Goal: Transaction & Acquisition: Subscribe to service/newsletter

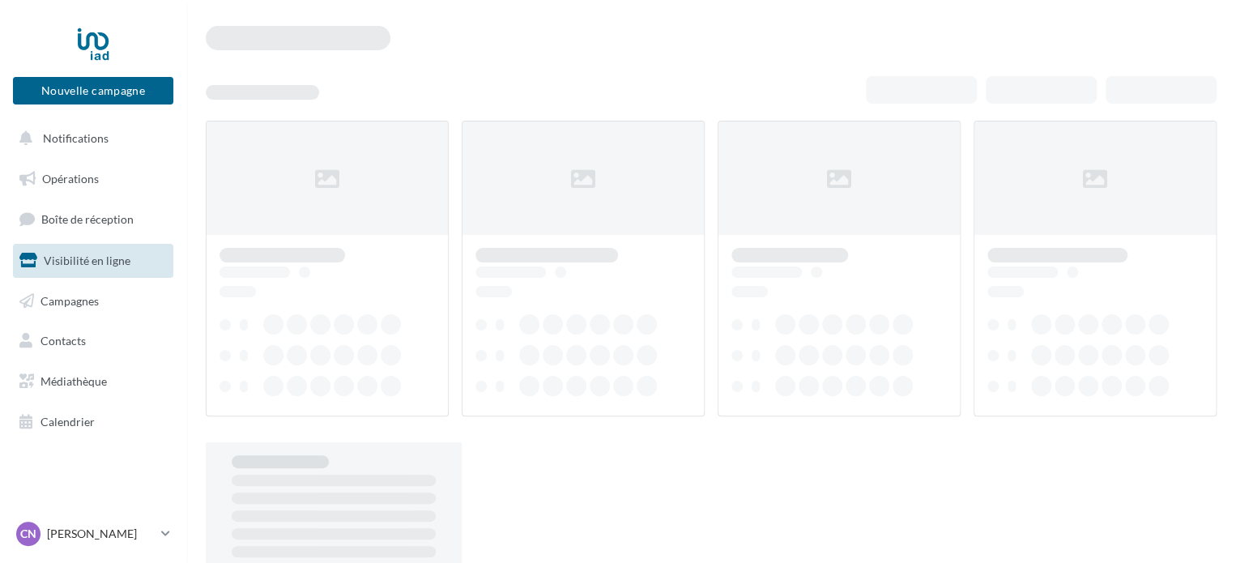
click at [87, 253] on span "Visibilité en ligne" at bounding box center [87, 260] width 87 height 14
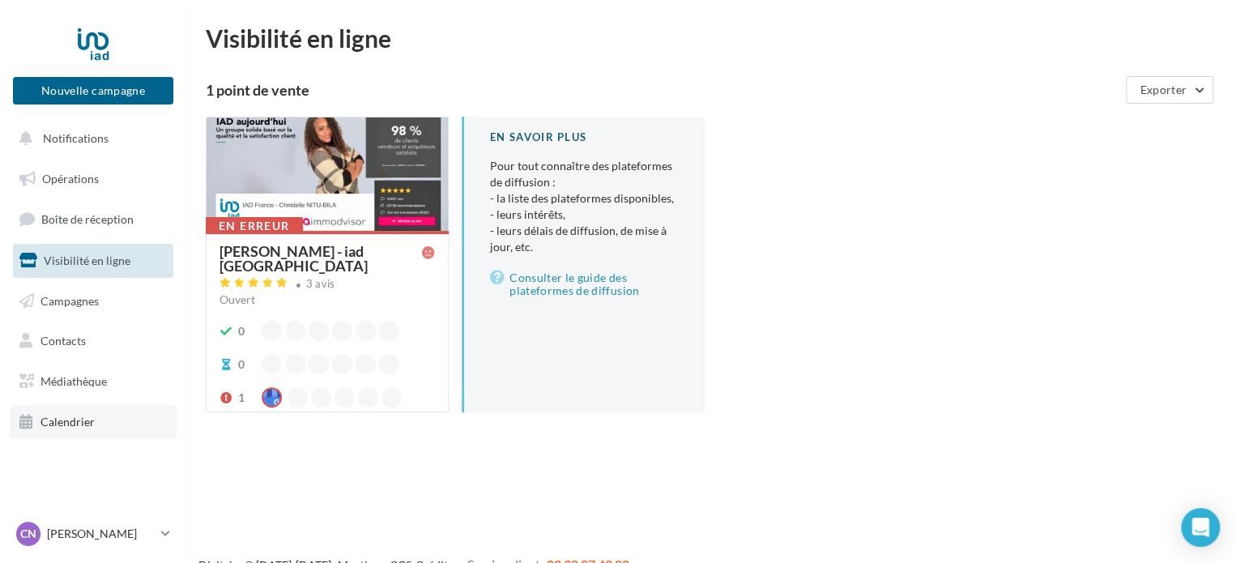
click at [75, 419] on span "Calendrier" at bounding box center [67, 422] width 54 height 14
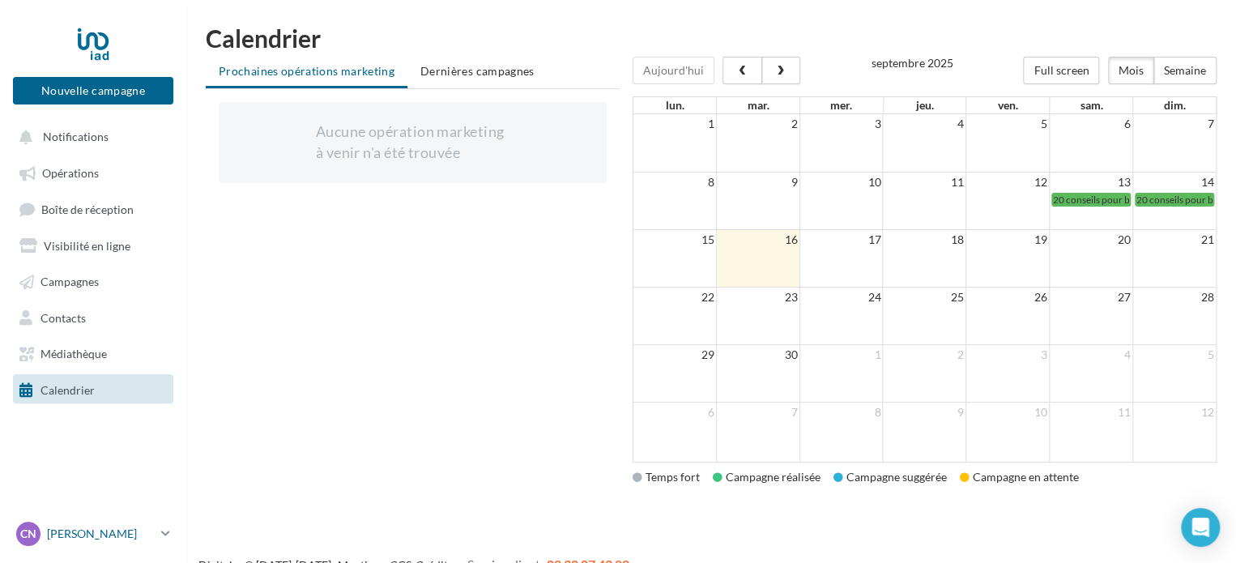
click at [100, 537] on p "[PERSON_NAME]" at bounding box center [101, 534] width 108 height 16
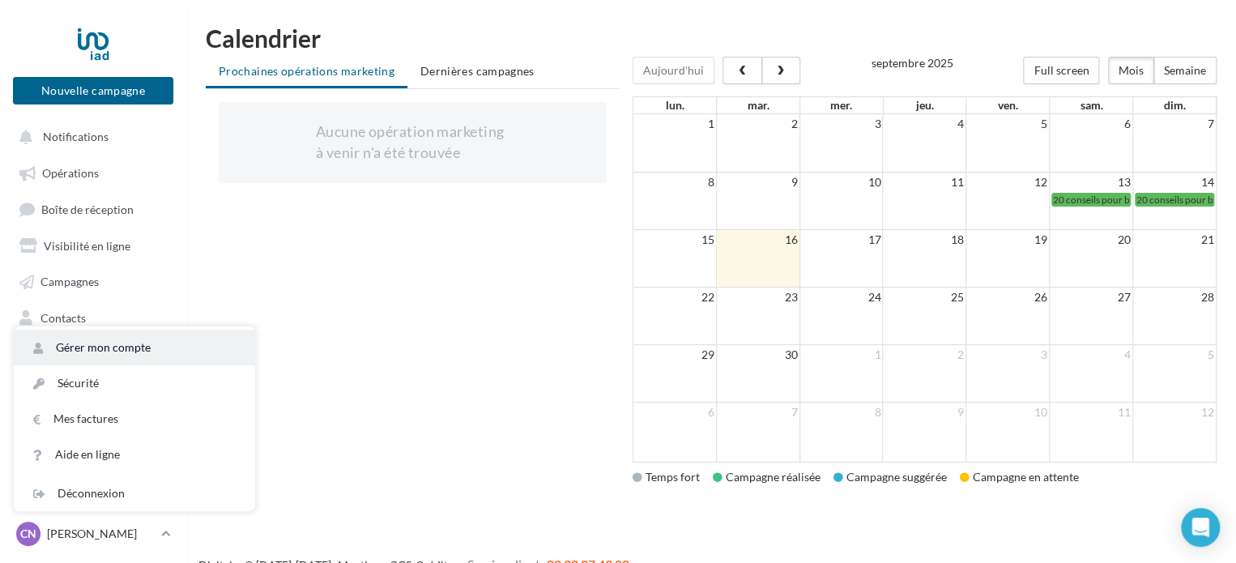
click at [98, 351] on link "Gérer mon compte" at bounding box center [134, 348] width 241 height 36
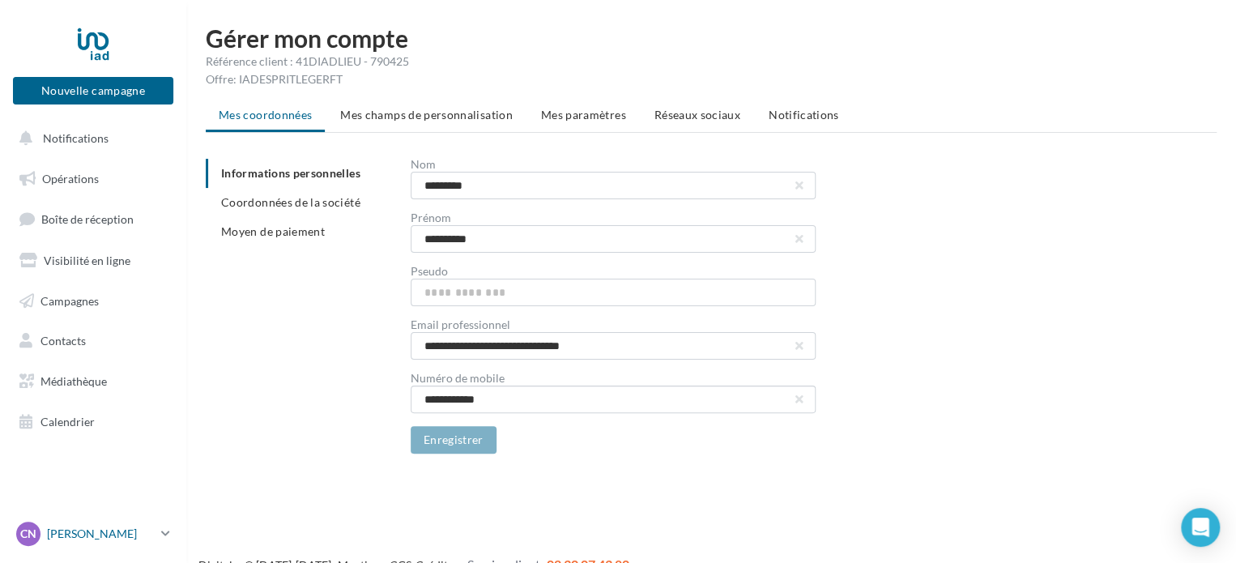
click at [106, 535] on p "[PERSON_NAME]" at bounding box center [101, 534] width 108 height 16
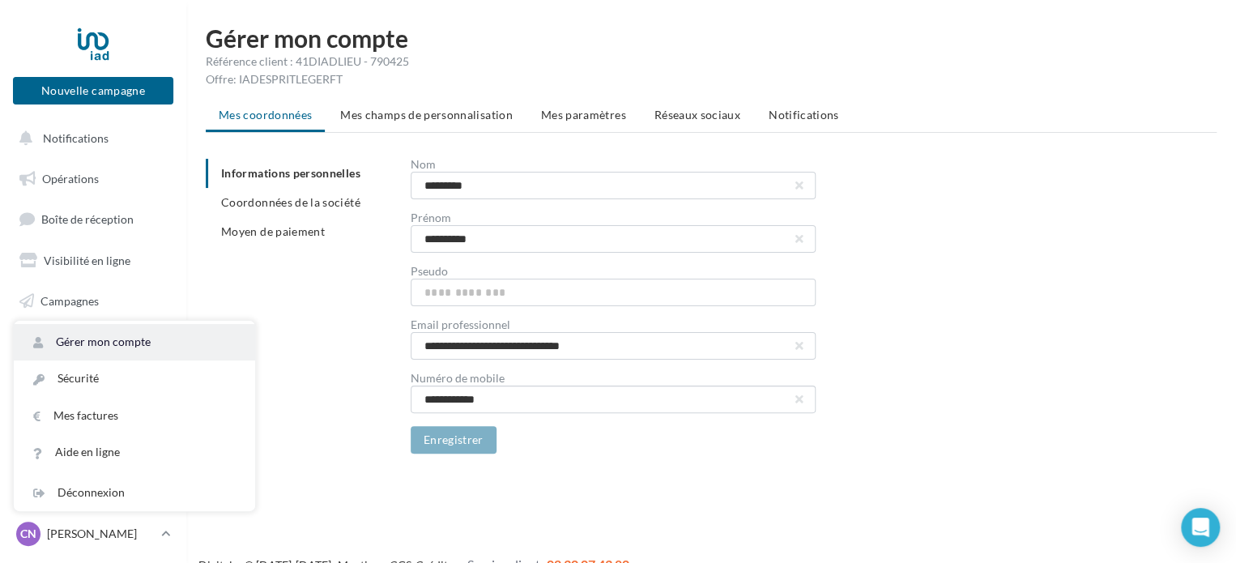
click at [139, 333] on link "Gérer mon compte" at bounding box center [134, 342] width 241 height 36
click at [475, 121] on span "Mes champs de personnalisation" at bounding box center [426, 115] width 172 height 14
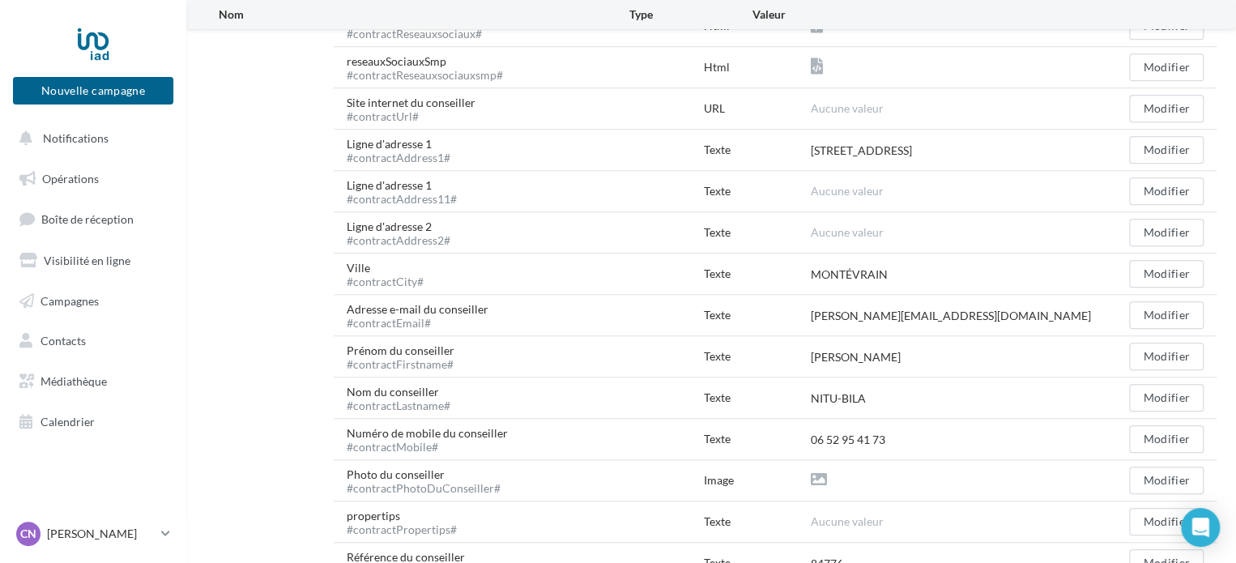
scroll to position [680, 0]
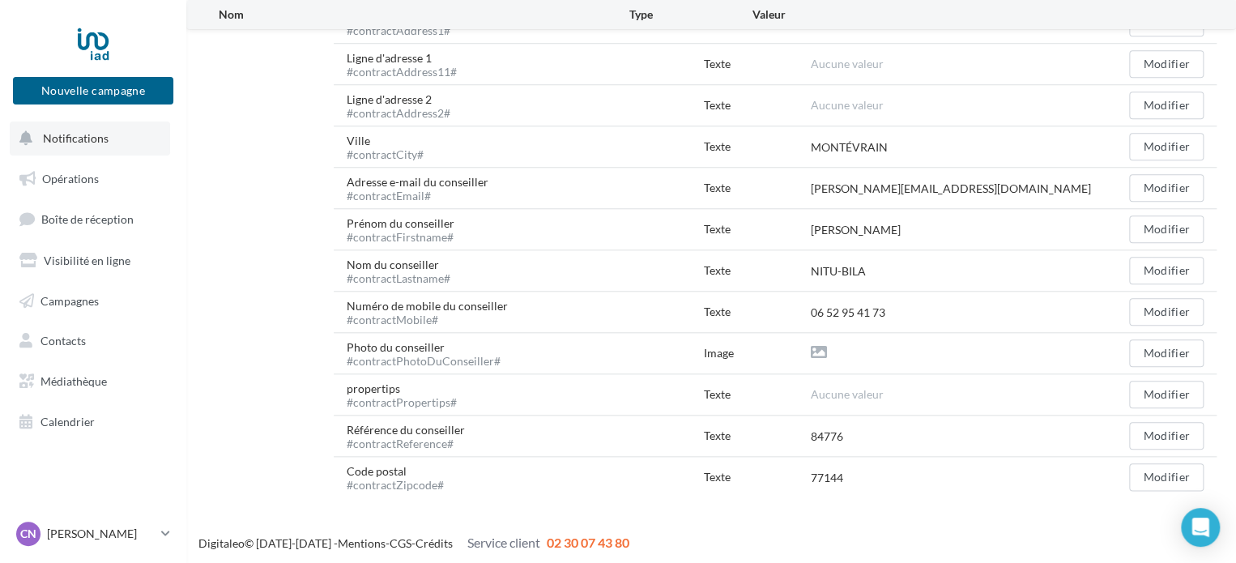
click at [91, 126] on button "Notifications" at bounding box center [90, 138] width 160 height 34
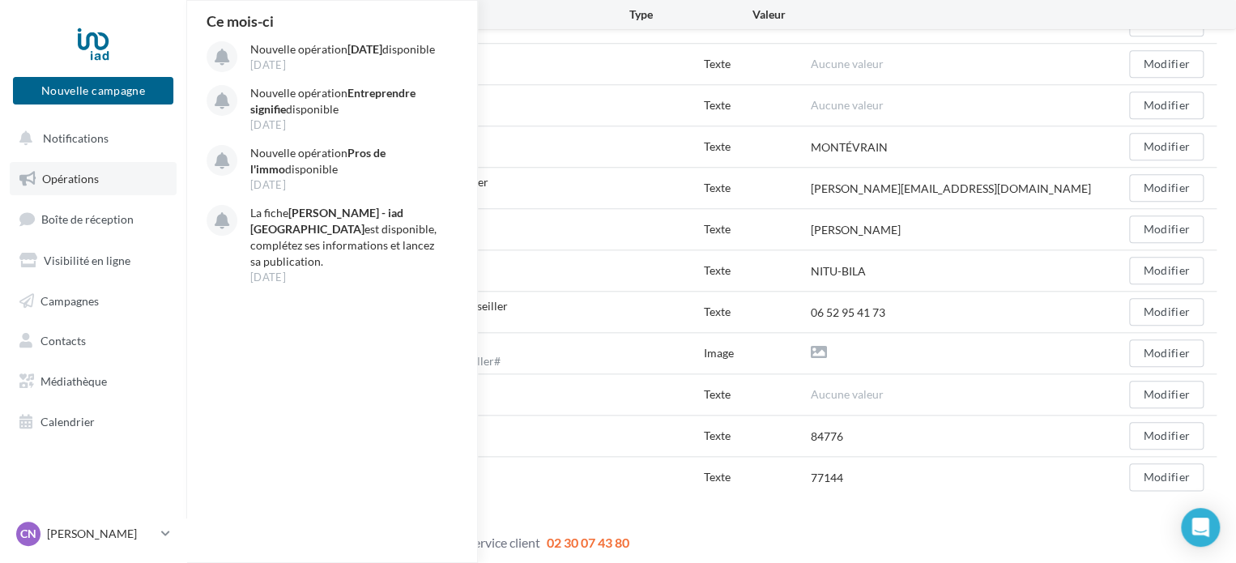
click at [88, 172] on span "Opérations" at bounding box center [70, 179] width 57 height 14
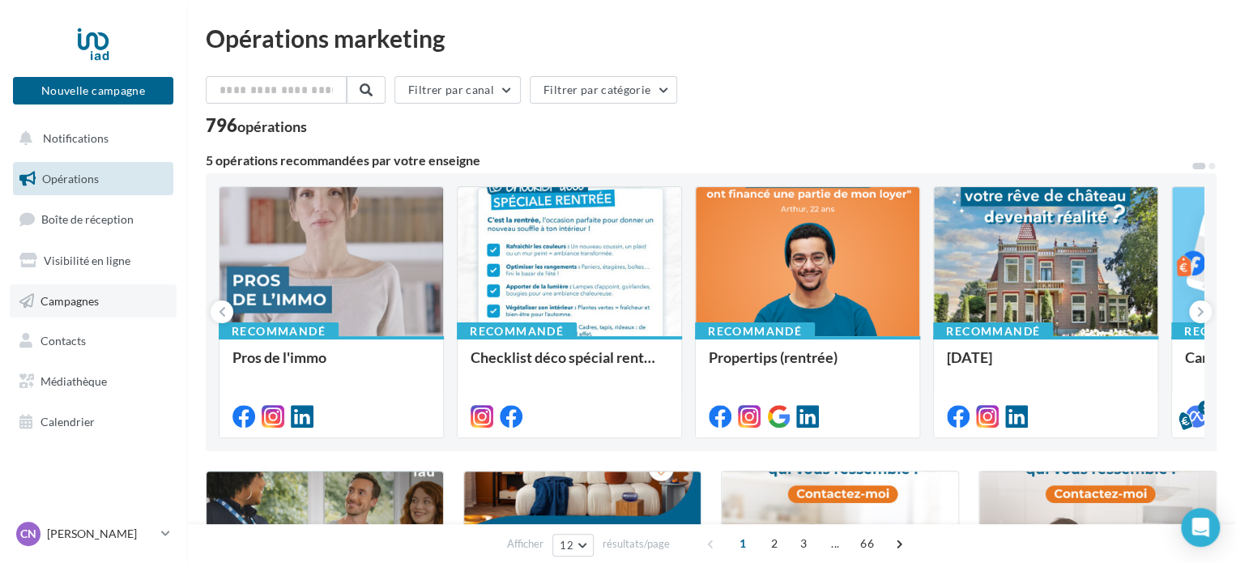
click at [45, 303] on span "Campagnes" at bounding box center [69, 300] width 58 height 14
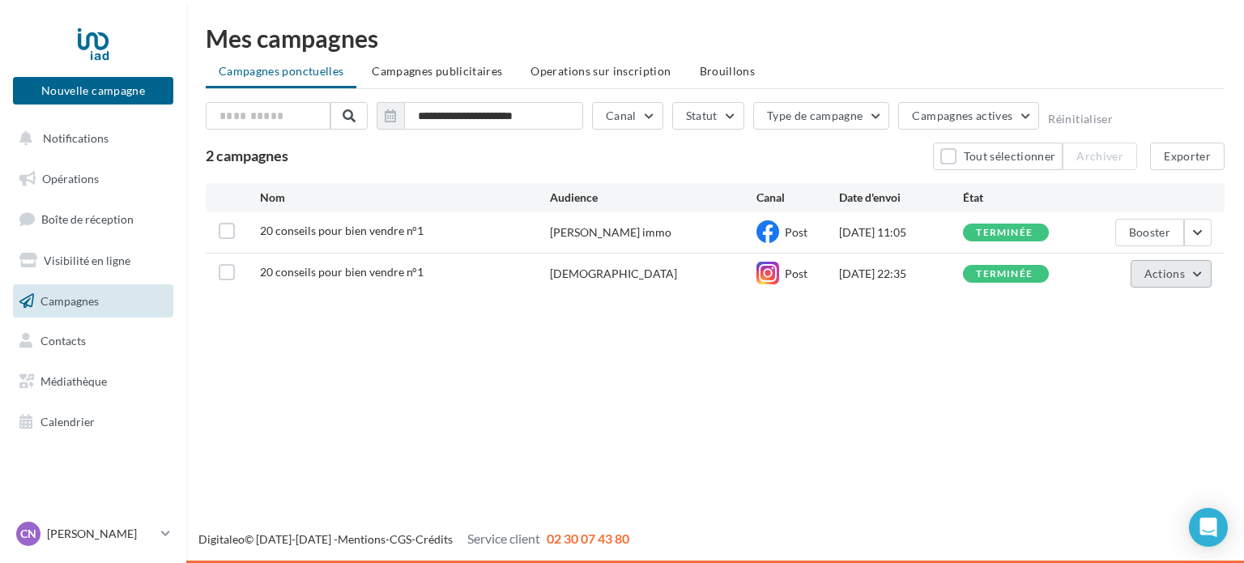
click at [1193, 275] on button "Actions" at bounding box center [1170, 274] width 81 height 28
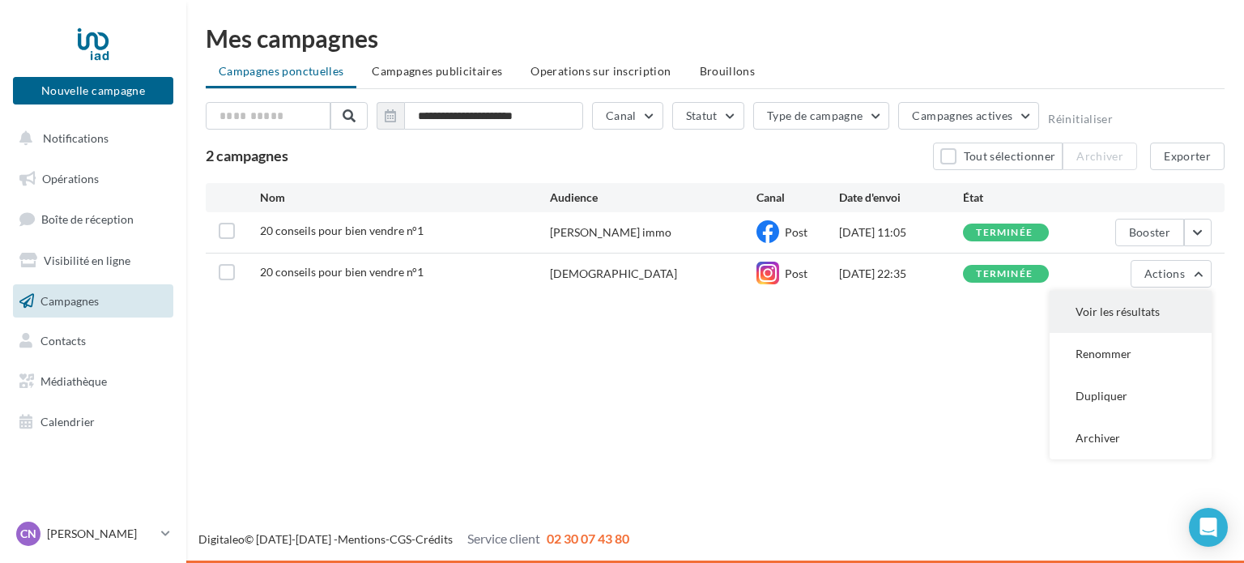
click at [1102, 305] on button "Voir les résultats" at bounding box center [1130, 312] width 162 height 42
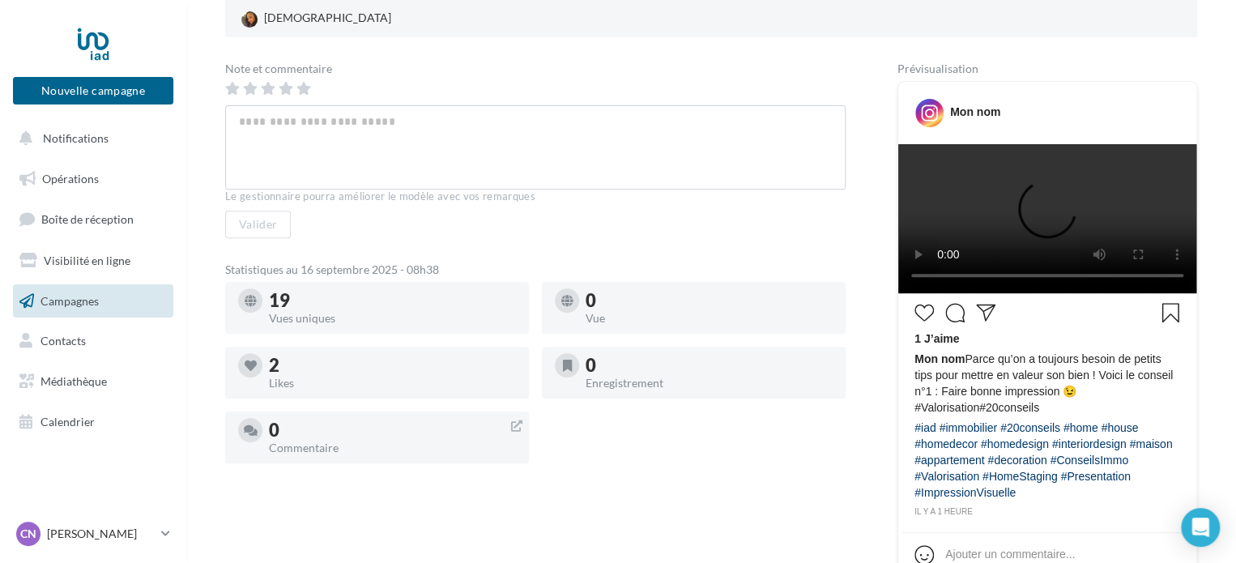
scroll to position [171, 0]
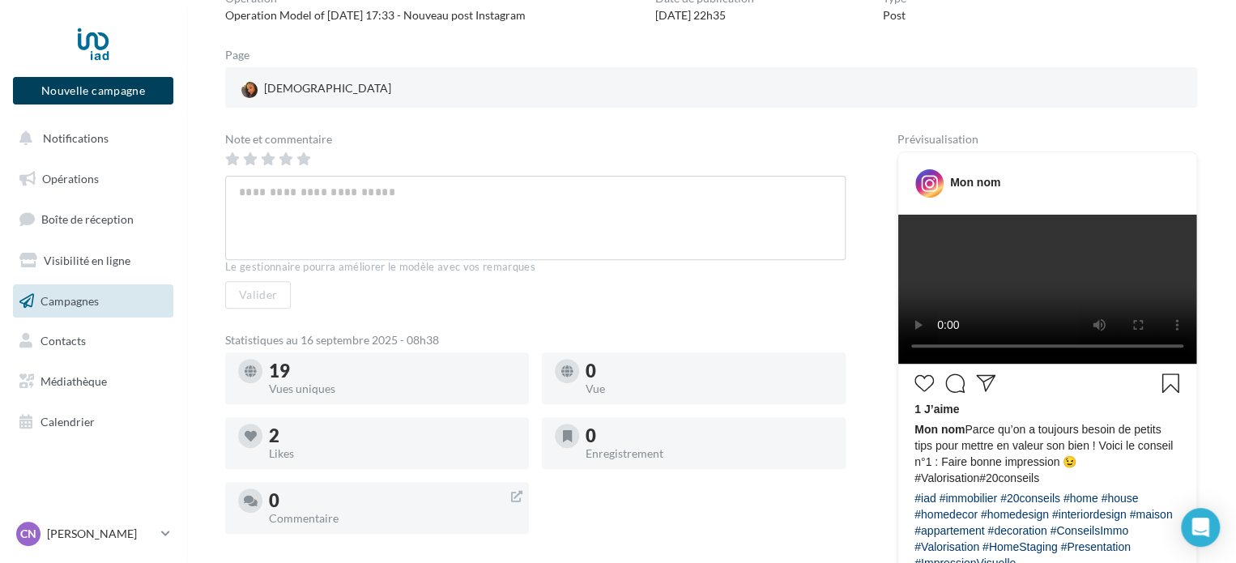
click at [147, 93] on button "Nouvelle campagne" at bounding box center [93, 91] width 160 height 28
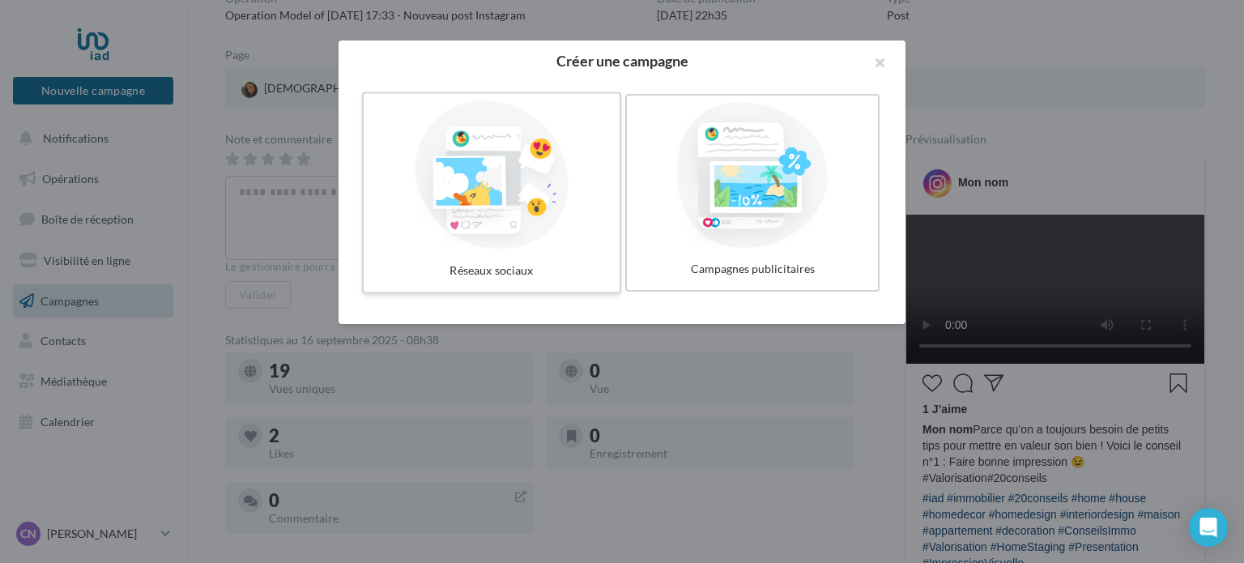
click at [508, 238] on div at bounding box center [491, 174] width 243 height 149
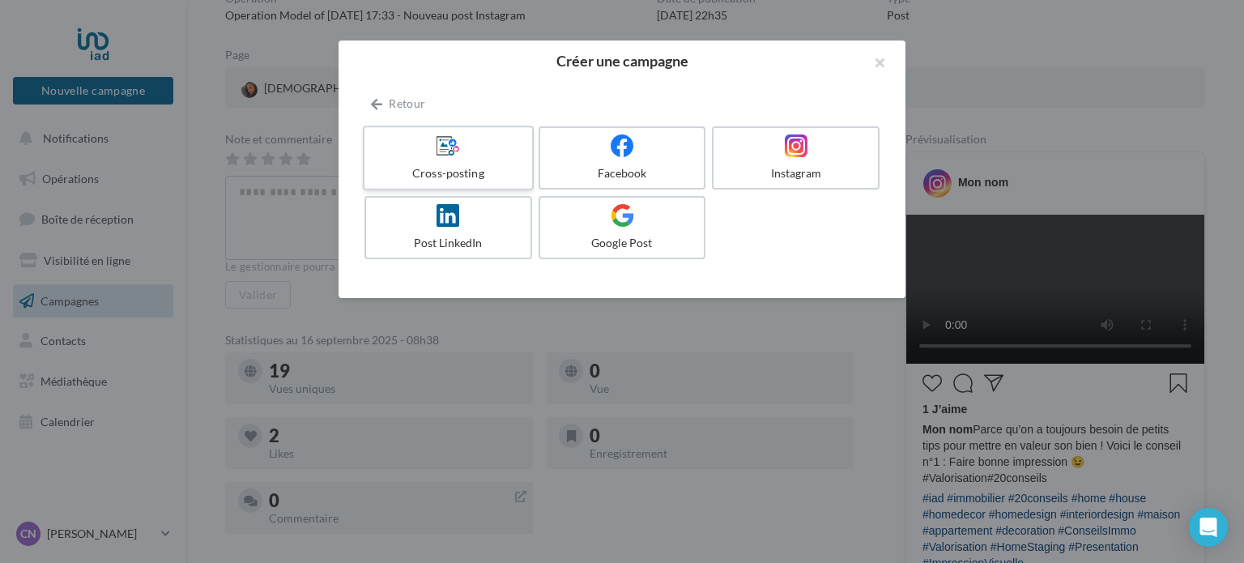
click at [476, 168] on div "Cross-posting" at bounding box center [448, 173] width 154 height 16
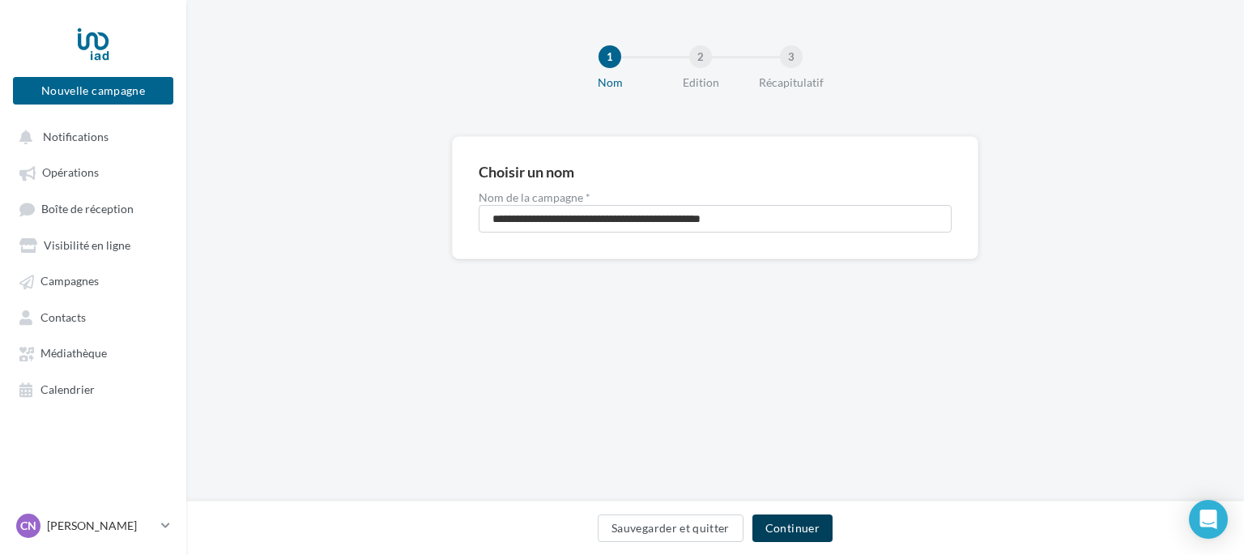
click at [807, 526] on button "Continuer" at bounding box center [792, 528] width 80 height 28
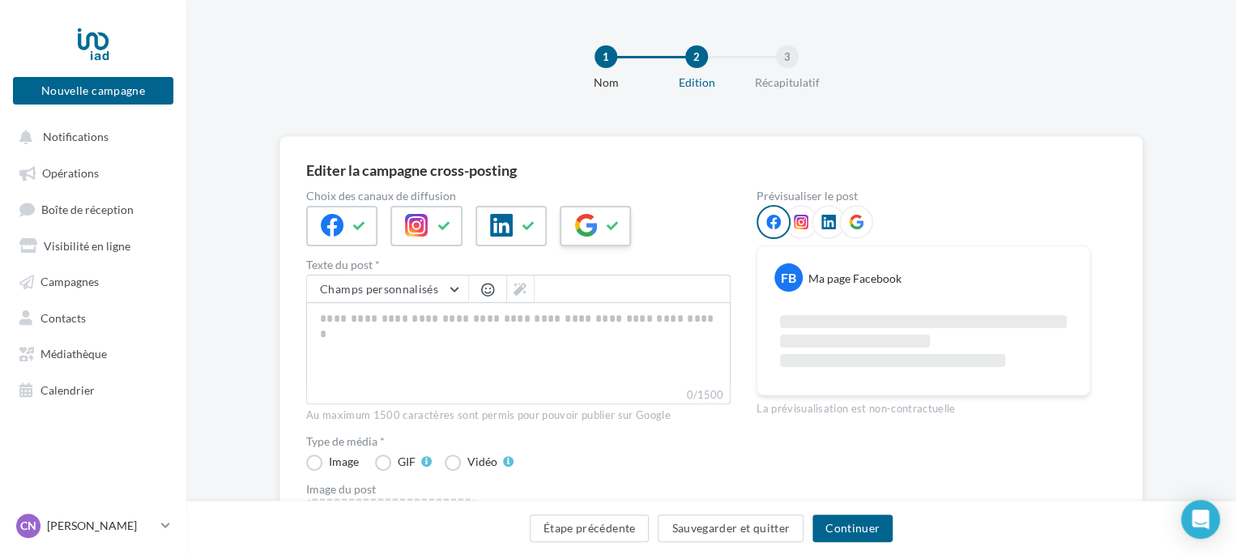
click at [619, 236] on div at bounding box center [595, 226] width 71 height 40
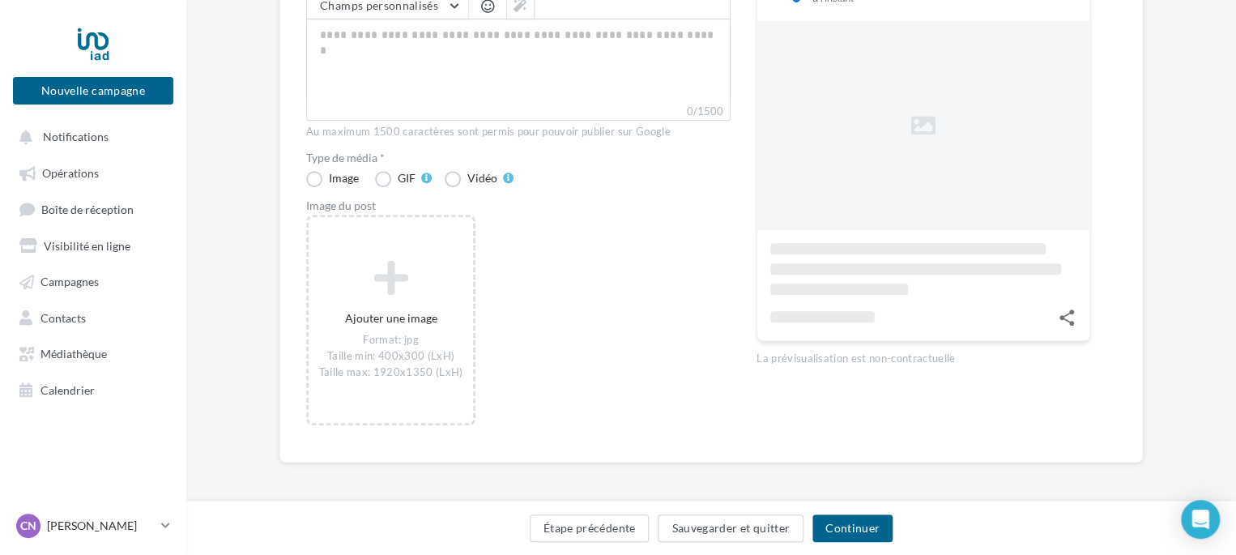
scroll to position [285, 0]
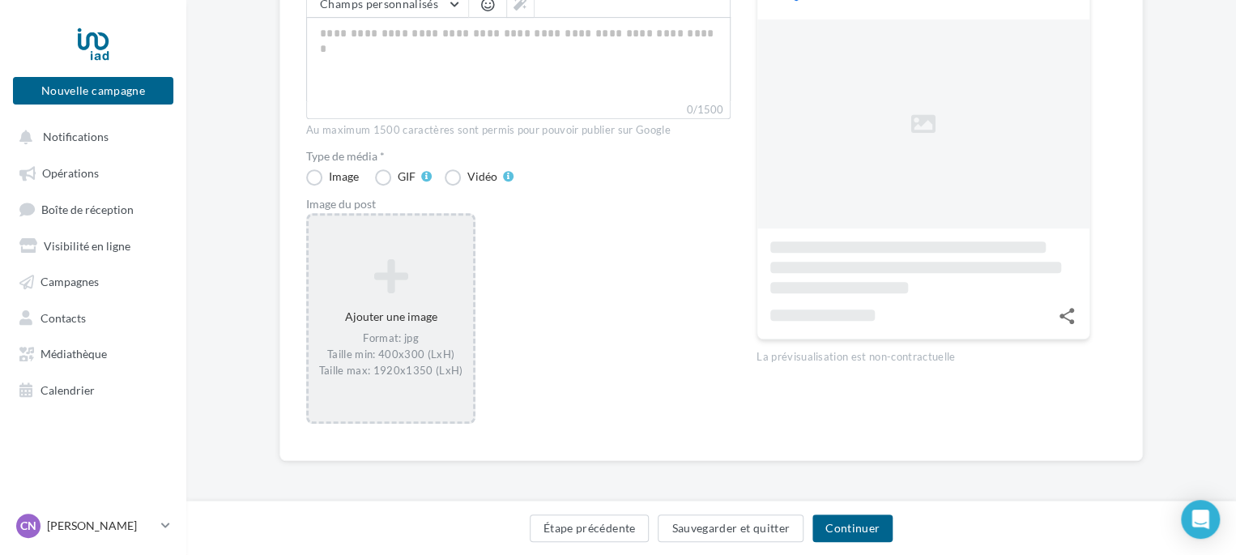
click at [389, 294] on div "Ajouter une image Format: jpg Taille min: 400x300 (LxH) Taille max: 1920x1350 (…" at bounding box center [391, 318] width 164 height 136
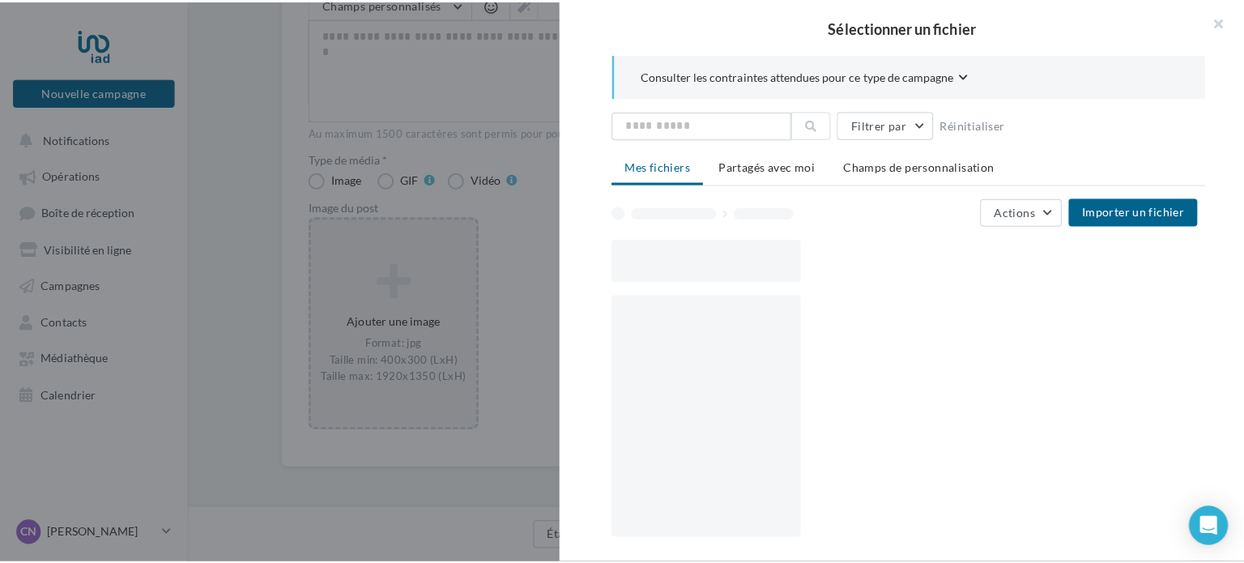
scroll to position [277, 0]
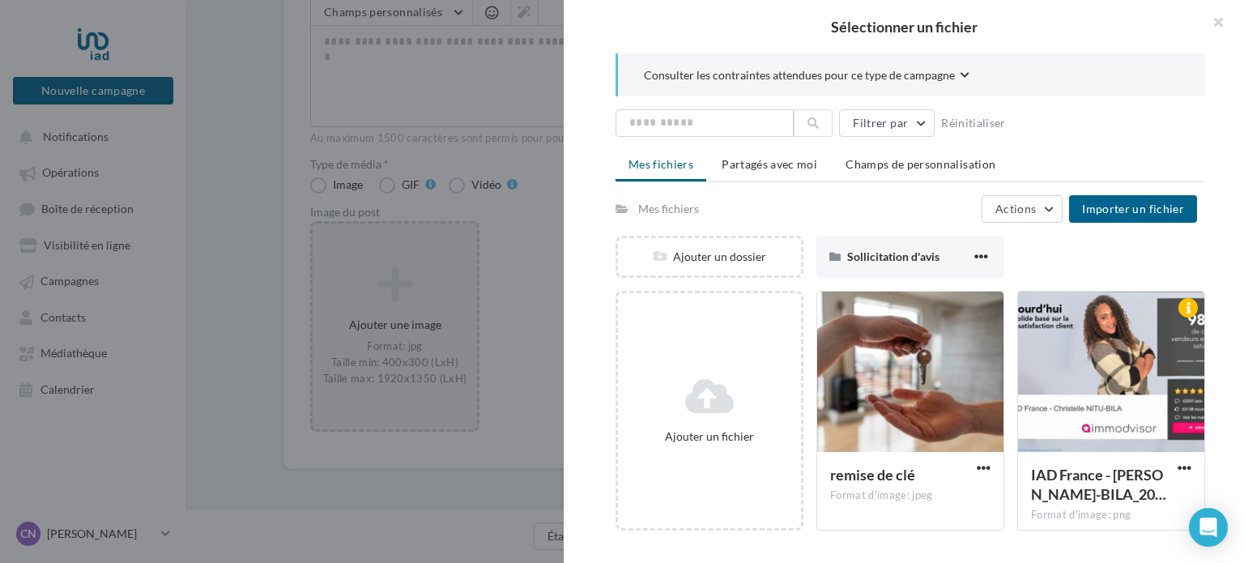
click at [124, 147] on div at bounding box center [622, 281] width 1244 height 563
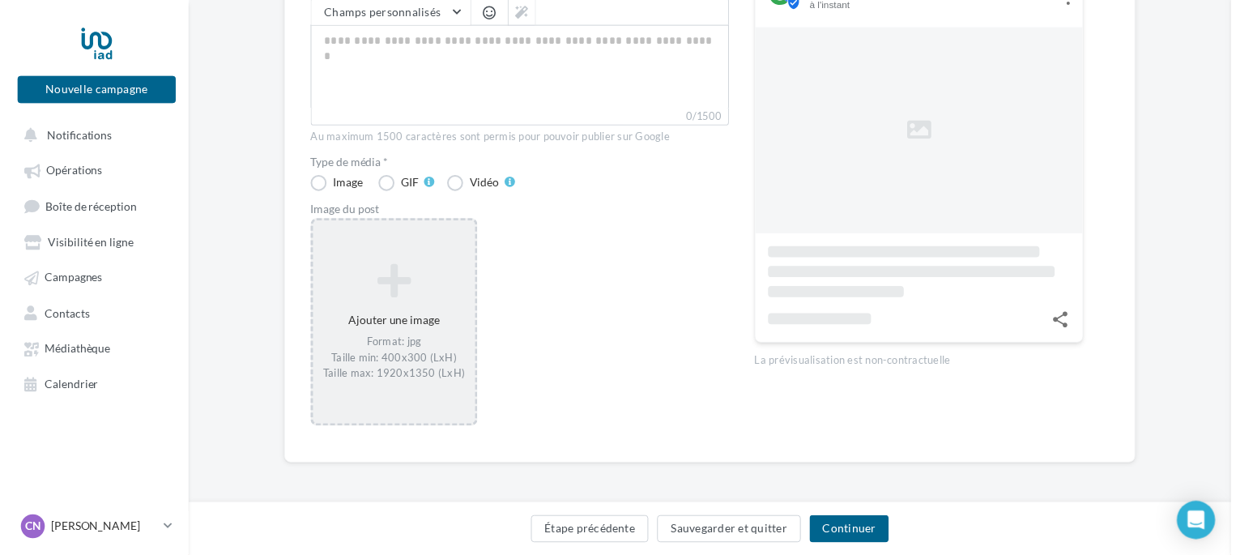
scroll to position [285, 0]
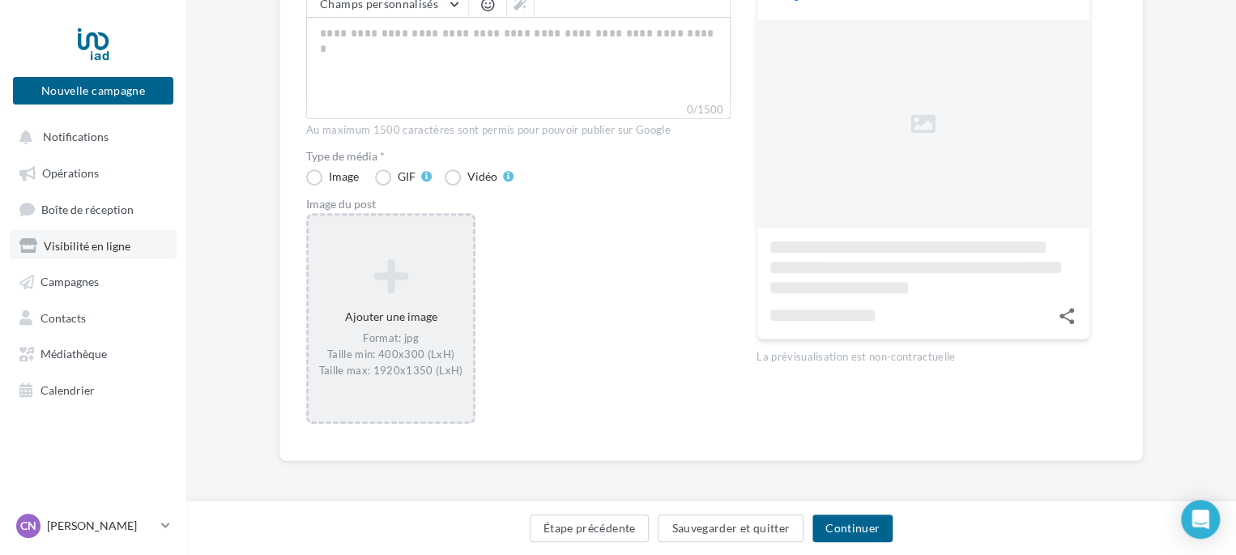
click at [87, 251] on span "Visibilité en ligne" at bounding box center [87, 245] width 87 height 14
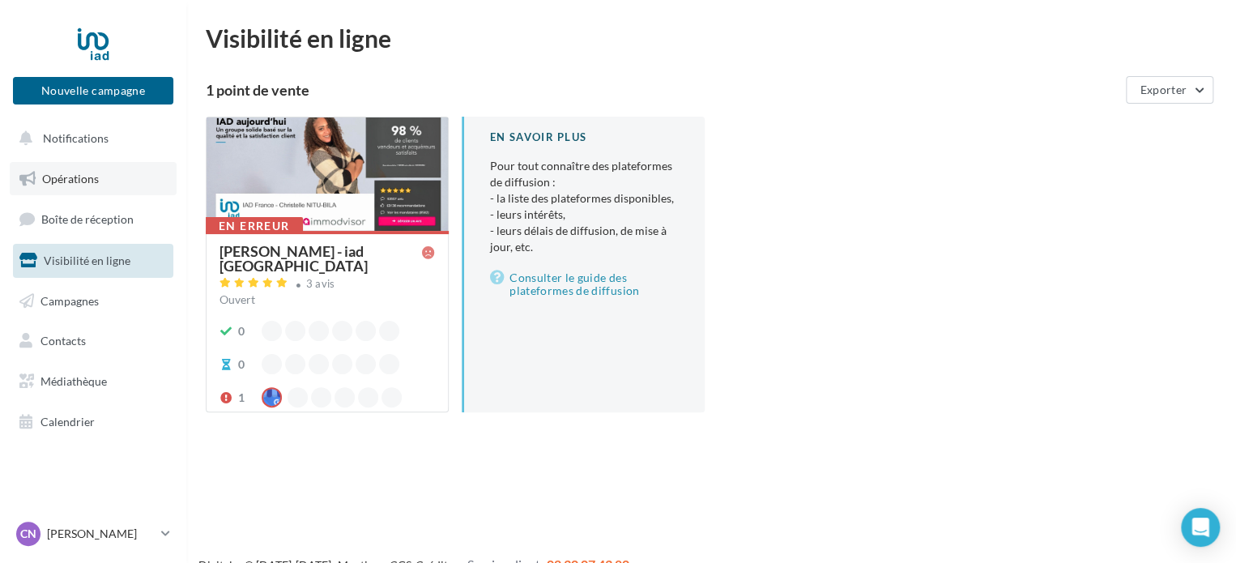
click at [71, 176] on span "Opérations" at bounding box center [70, 179] width 57 height 14
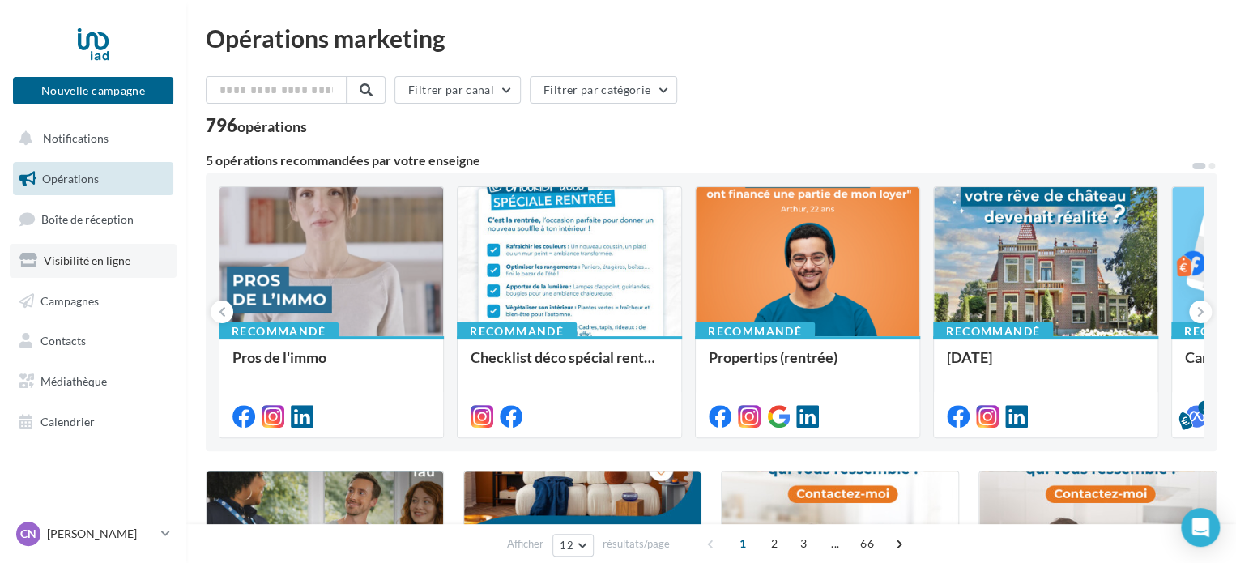
click at [44, 262] on span "Visibilité en ligne" at bounding box center [87, 260] width 87 height 14
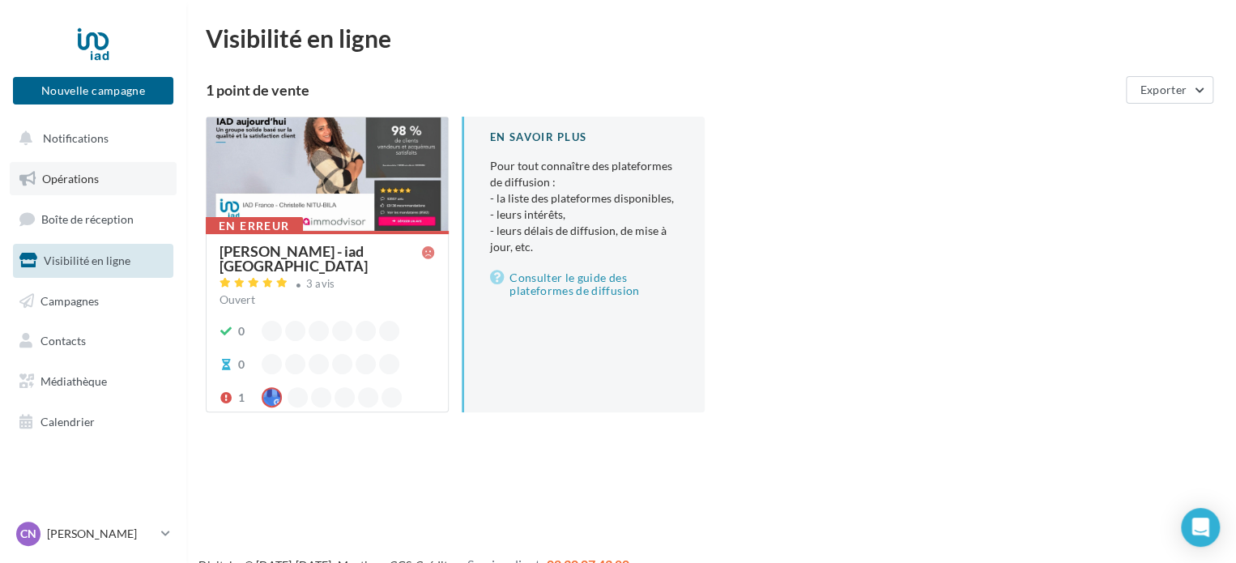
click at [87, 179] on span "Opérations" at bounding box center [70, 179] width 57 height 14
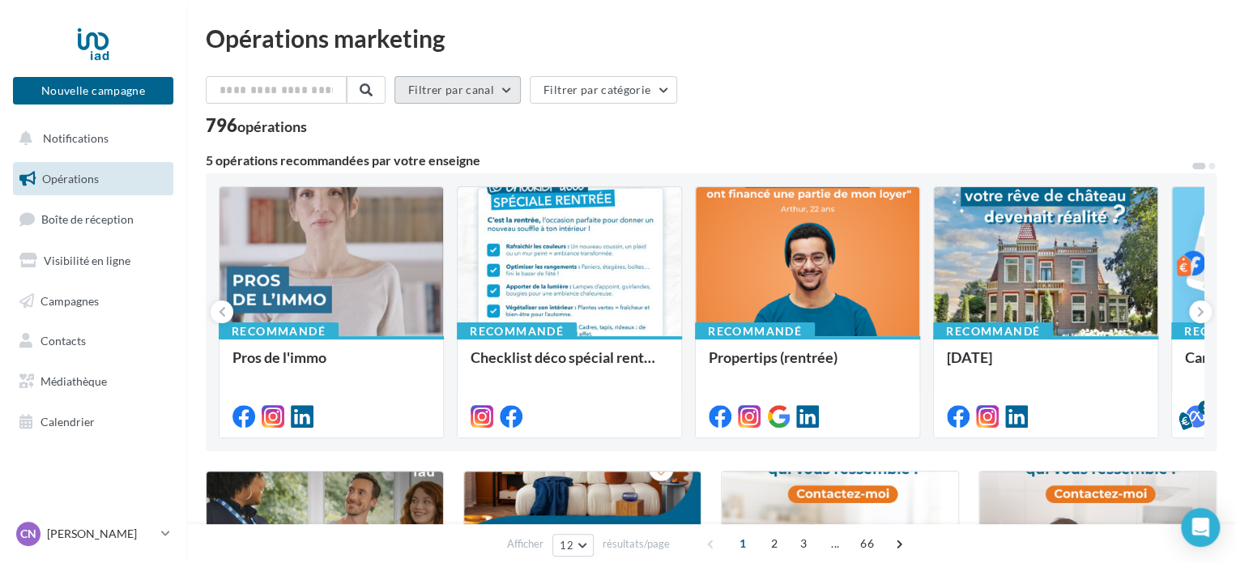
click at [483, 90] on button "Filtrer par canal" at bounding box center [457, 90] width 126 height 28
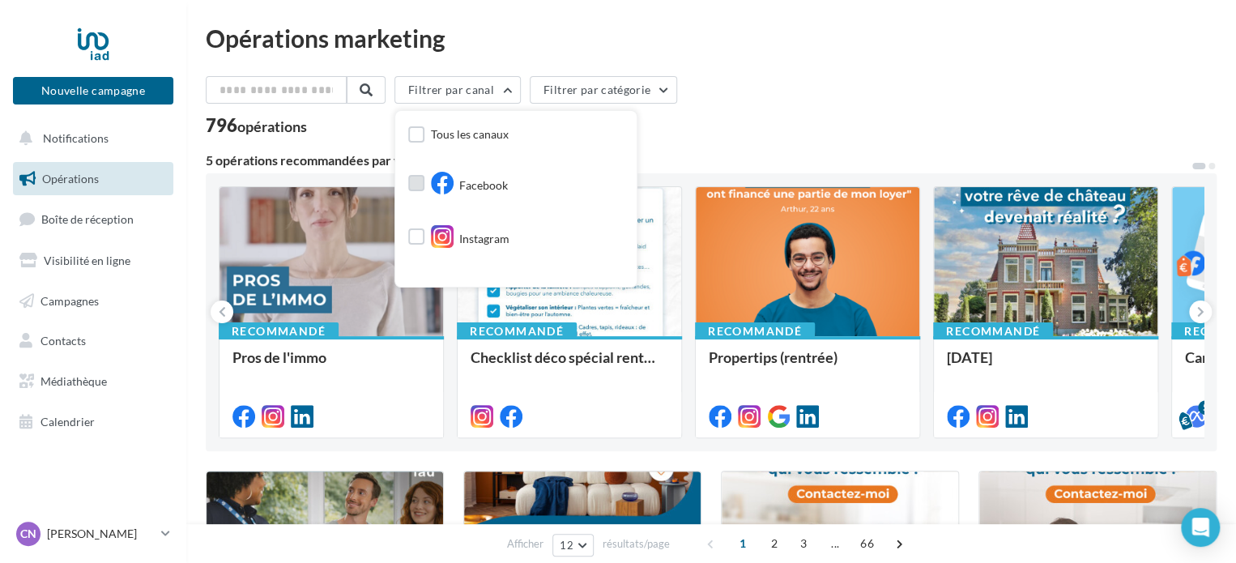
click at [424, 181] on label at bounding box center [416, 183] width 16 height 16
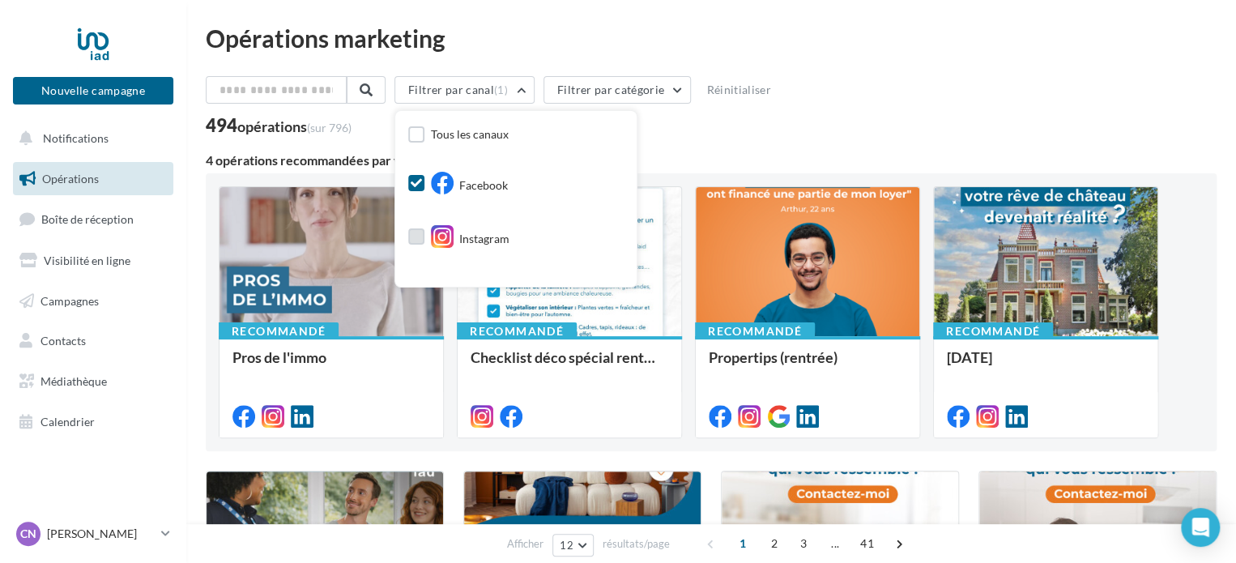
click at [424, 241] on label at bounding box center [416, 236] width 16 height 16
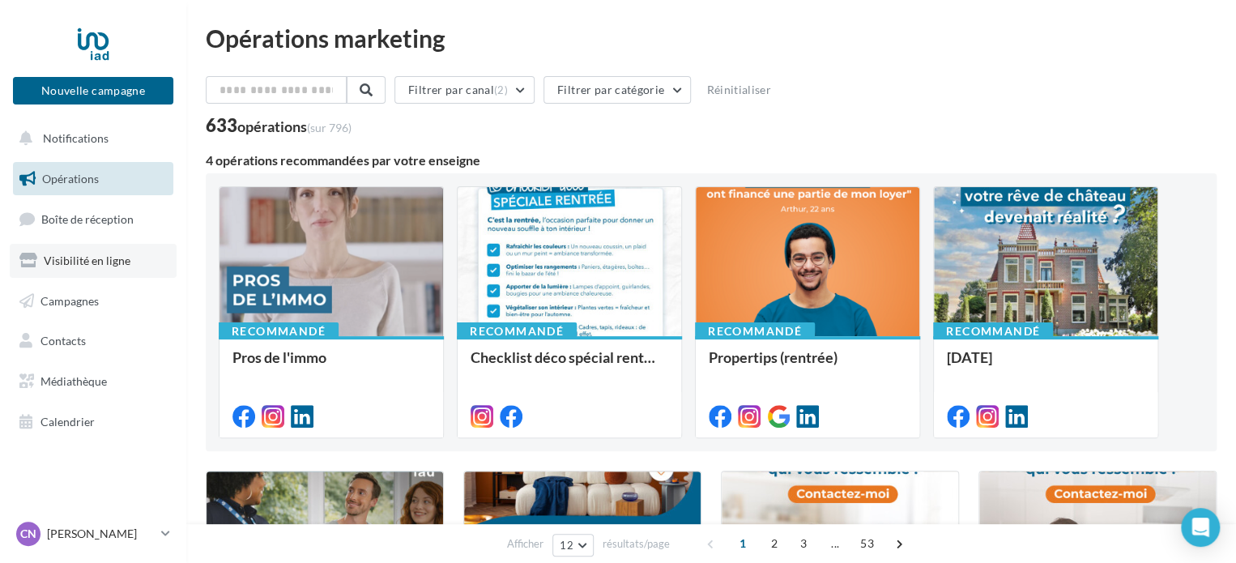
click at [95, 250] on link "Visibilité en ligne" at bounding box center [93, 261] width 167 height 34
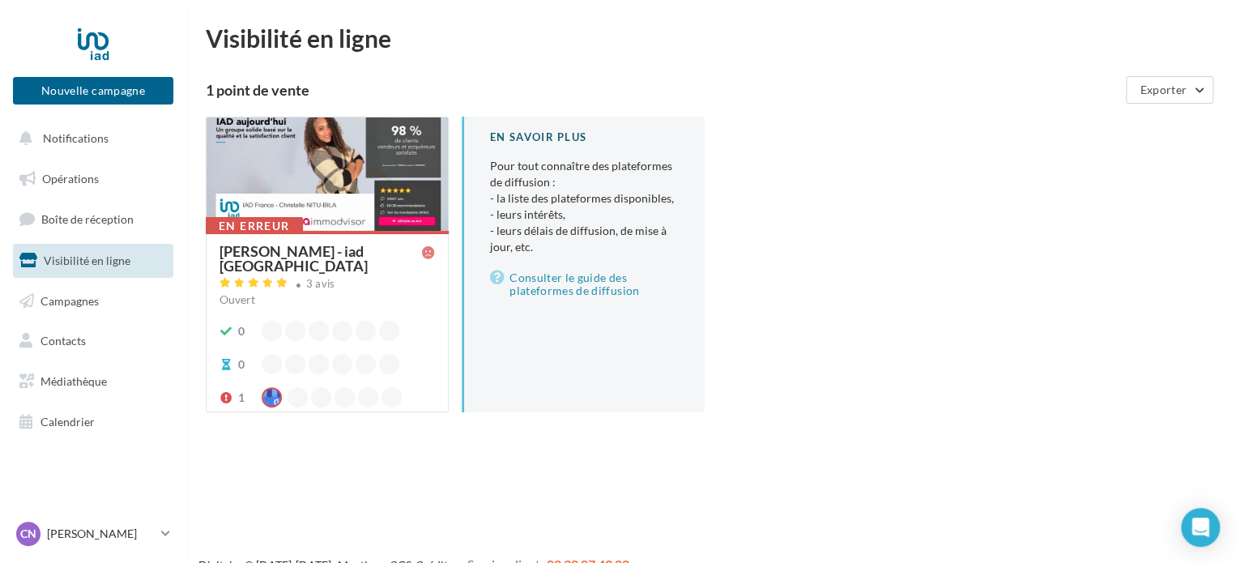
click at [360, 266] on div "[PERSON_NAME] - iad [GEOGRAPHIC_DATA]" at bounding box center [320, 258] width 202 height 29
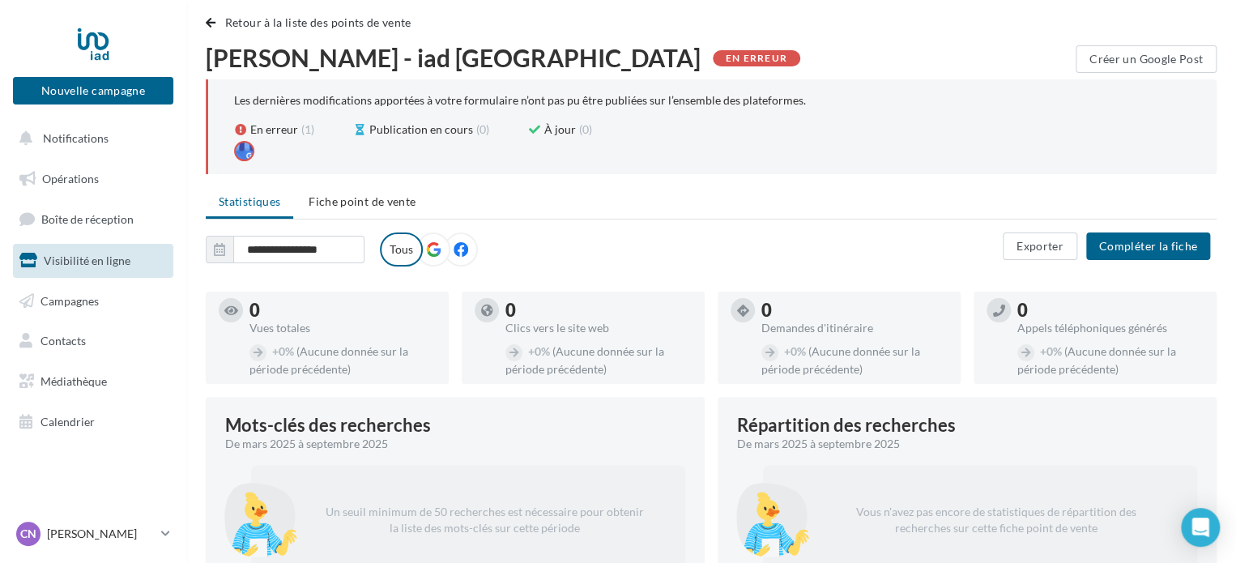
scroll to position [10, 0]
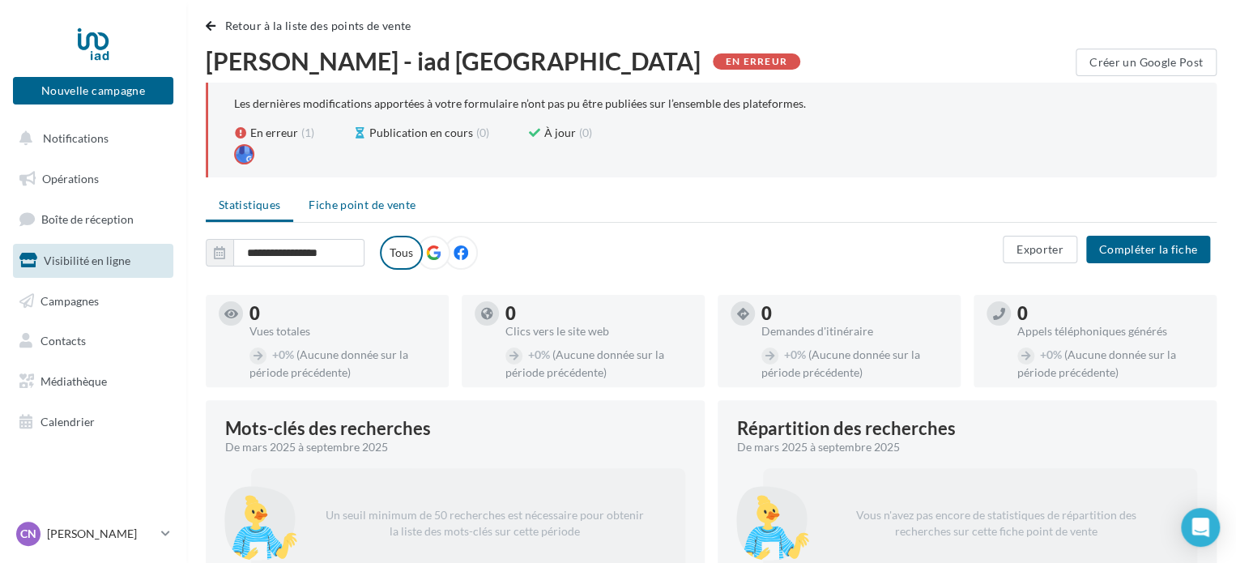
click at [353, 206] on span "Fiche point de vente" at bounding box center [362, 205] width 107 height 14
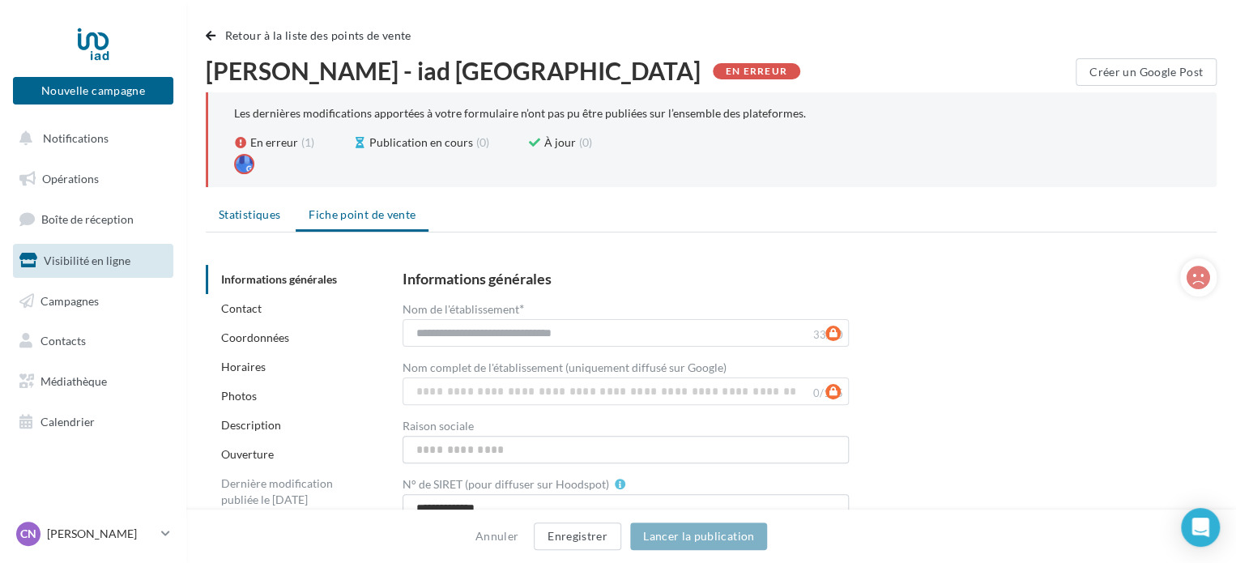
click at [232, 211] on span "Statistiques" at bounding box center [250, 214] width 62 height 14
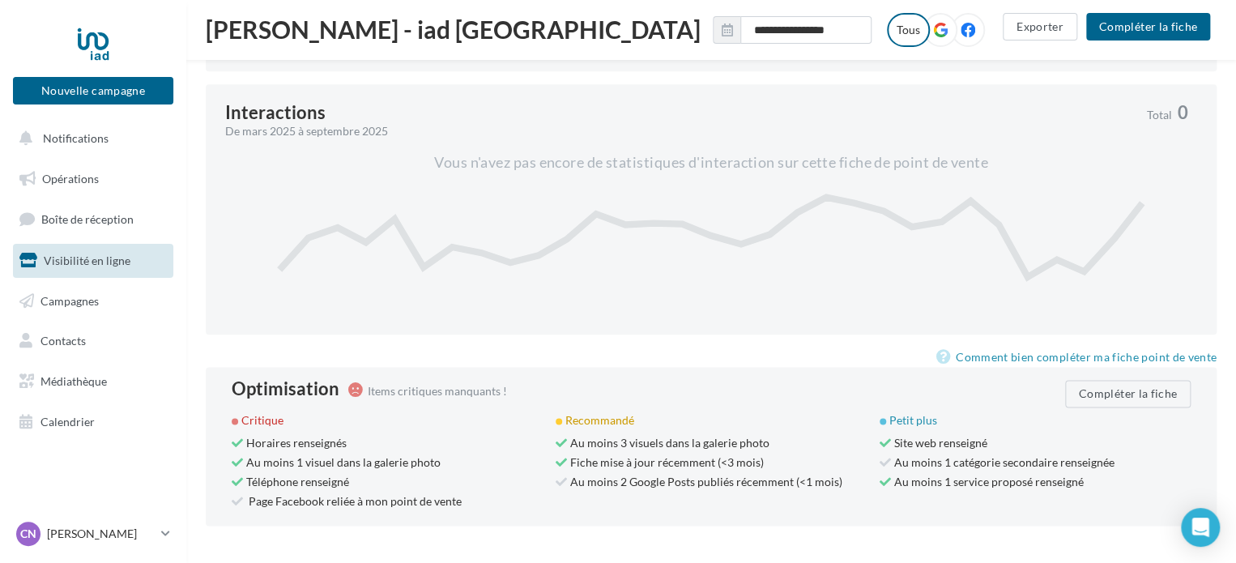
scroll to position [816, 0]
click at [933, 35] on icon at bounding box center [940, 30] width 15 height 15
click at [960, 36] on icon at bounding box center [967, 30] width 15 height 15
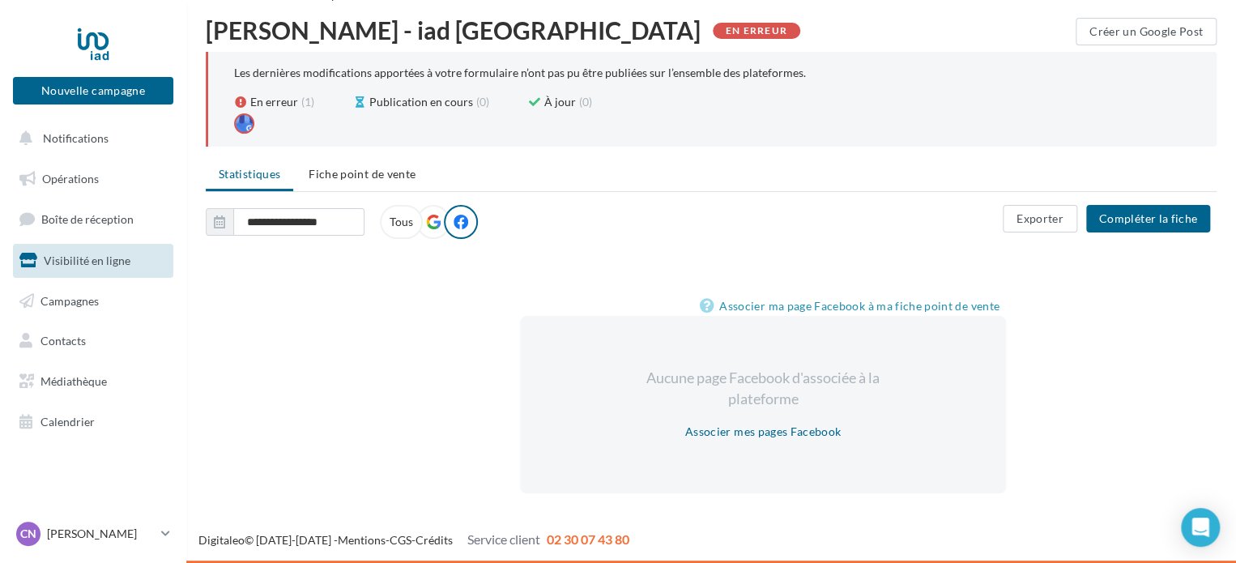
scroll to position [40, 0]
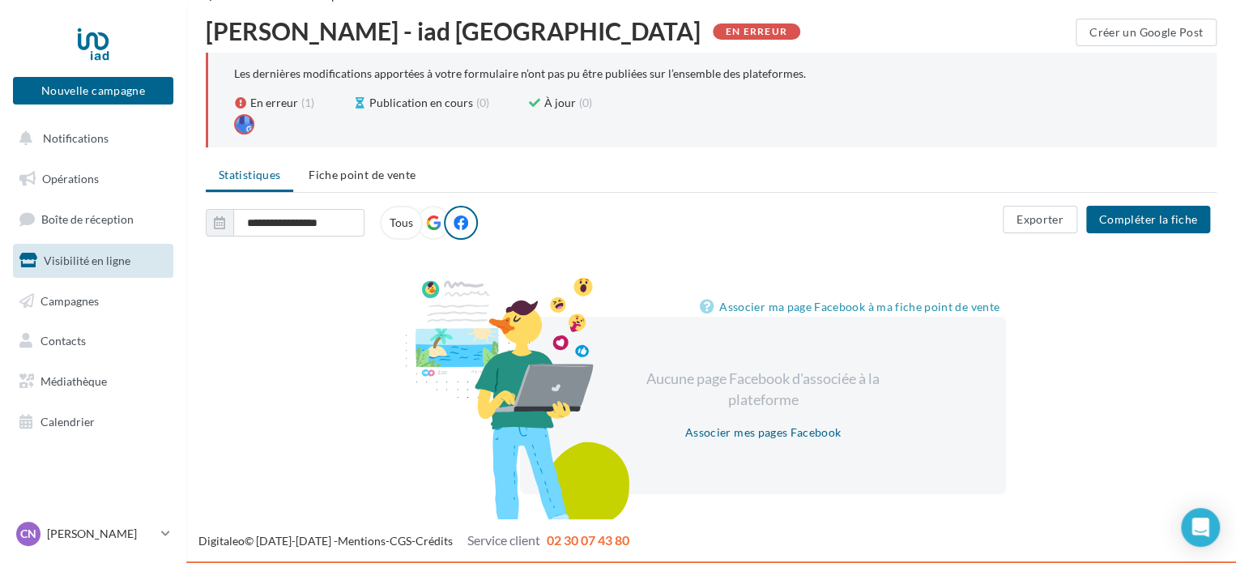
click at [428, 219] on icon at bounding box center [433, 222] width 15 height 15
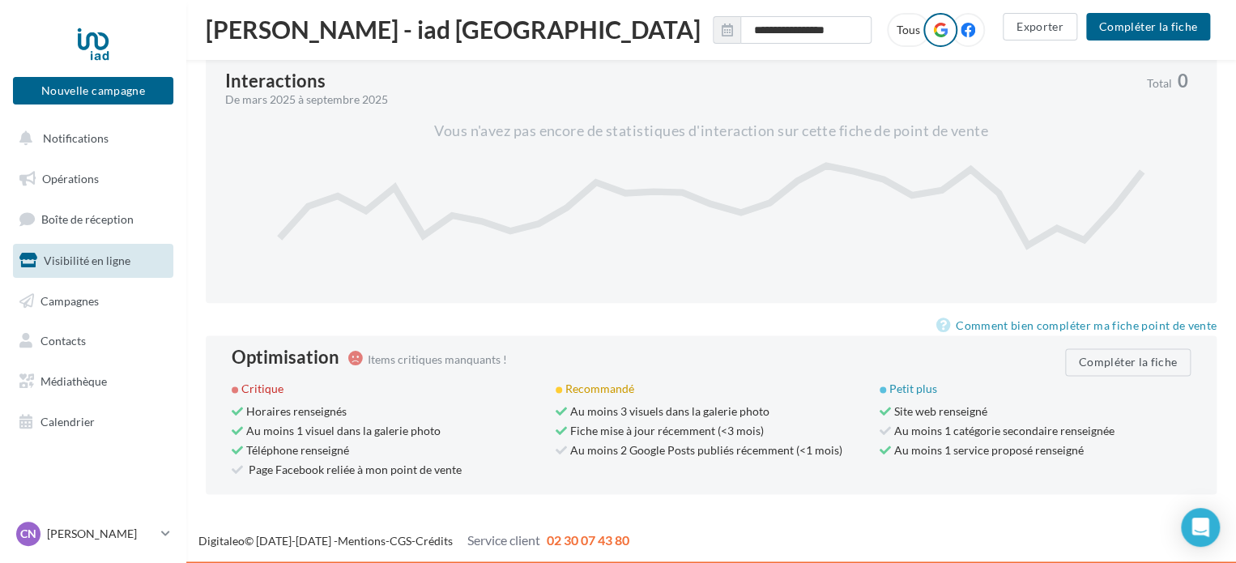
scroll to position [0, 0]
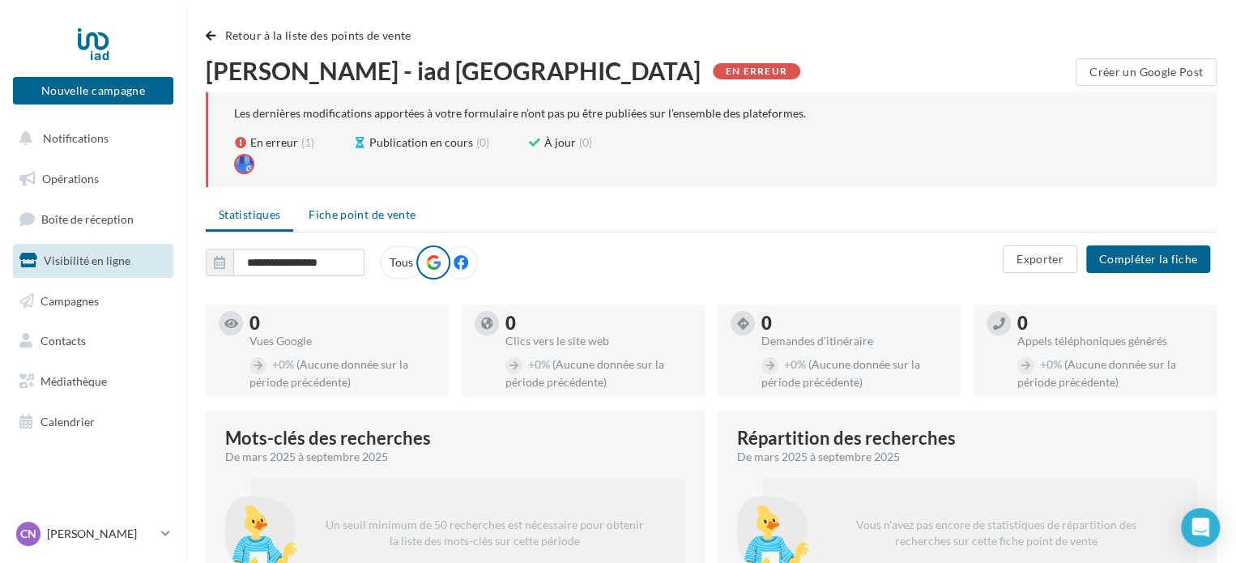
click at [379, 219] on span "Fiche point de vente" at bounding box center [362, 214] width 107 height 14
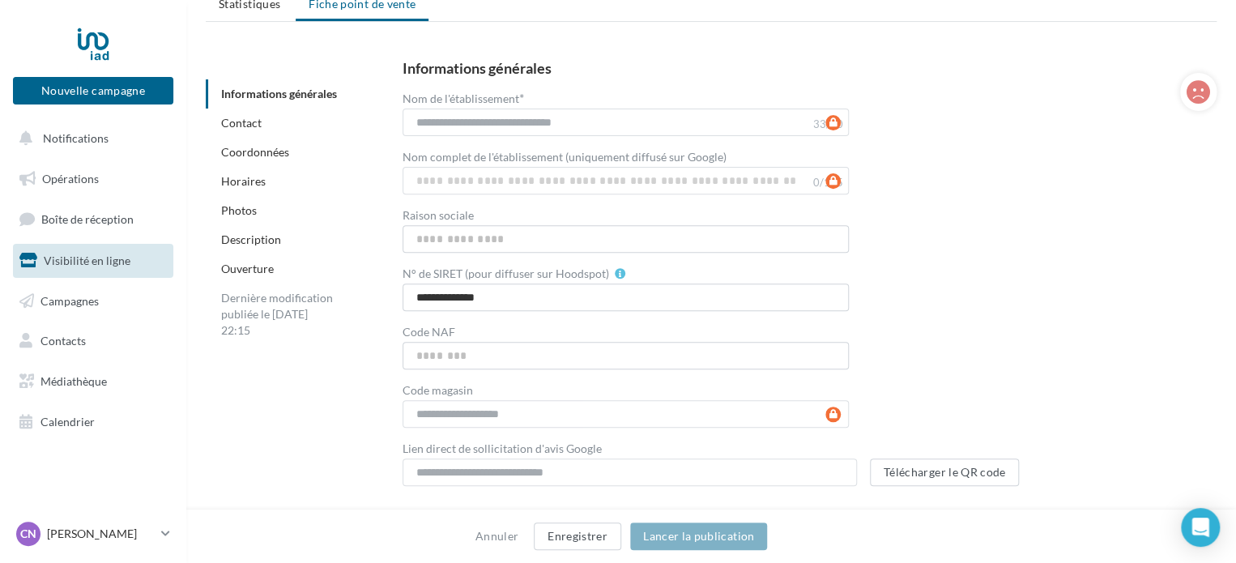
scroll to position [201, 0]
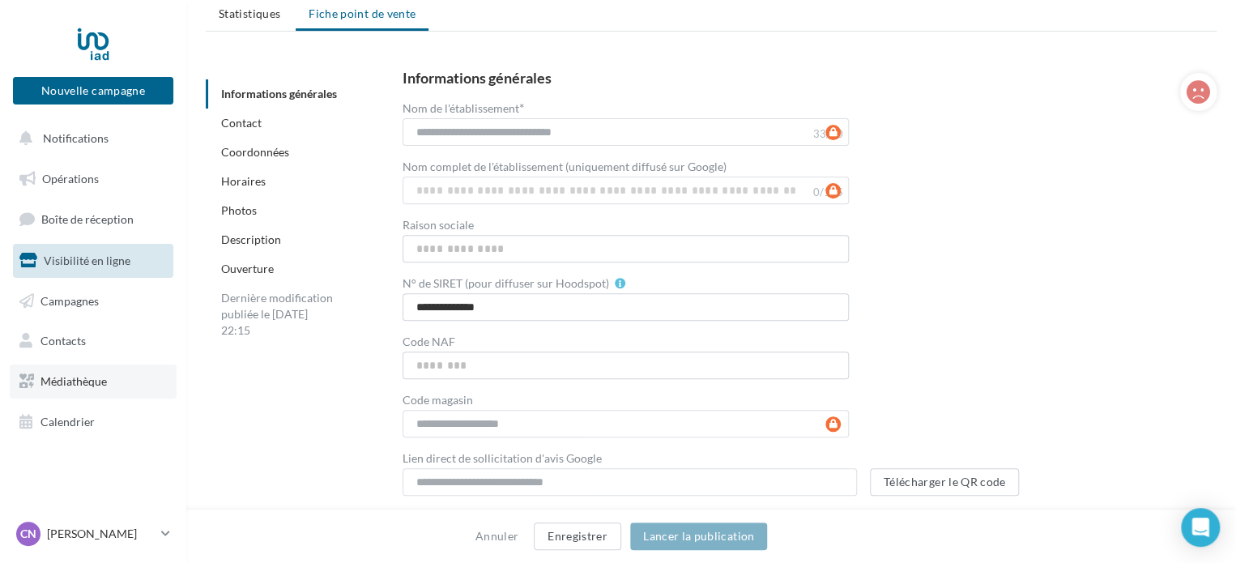
click at [62, 384] on span "Médiathèque" at bounding box center [73, 381] width 66 height 14
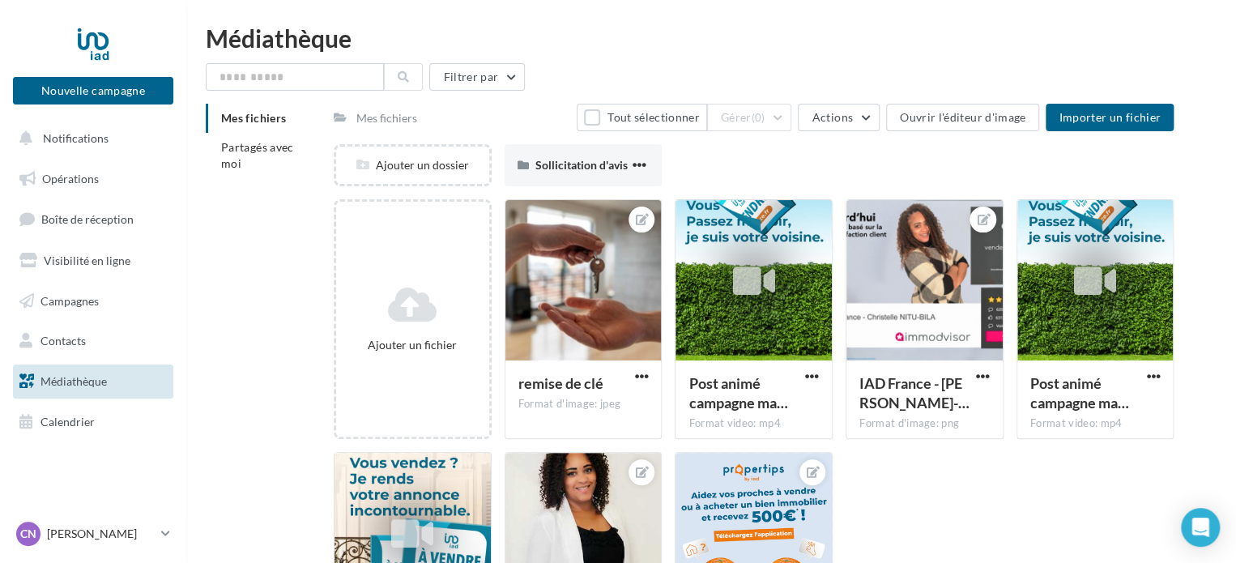
click at [388, 121] on div "Mes fichiers" at bounding box center [386, 118] width 61 height 16
click at [389, 117] on div "Mes fichiers" at bounding box center [386, 118] width 61 height 16
click at [547, 172] on div "Sollicitation d'avis" at bounding box center [582, 165] width 94 height 16
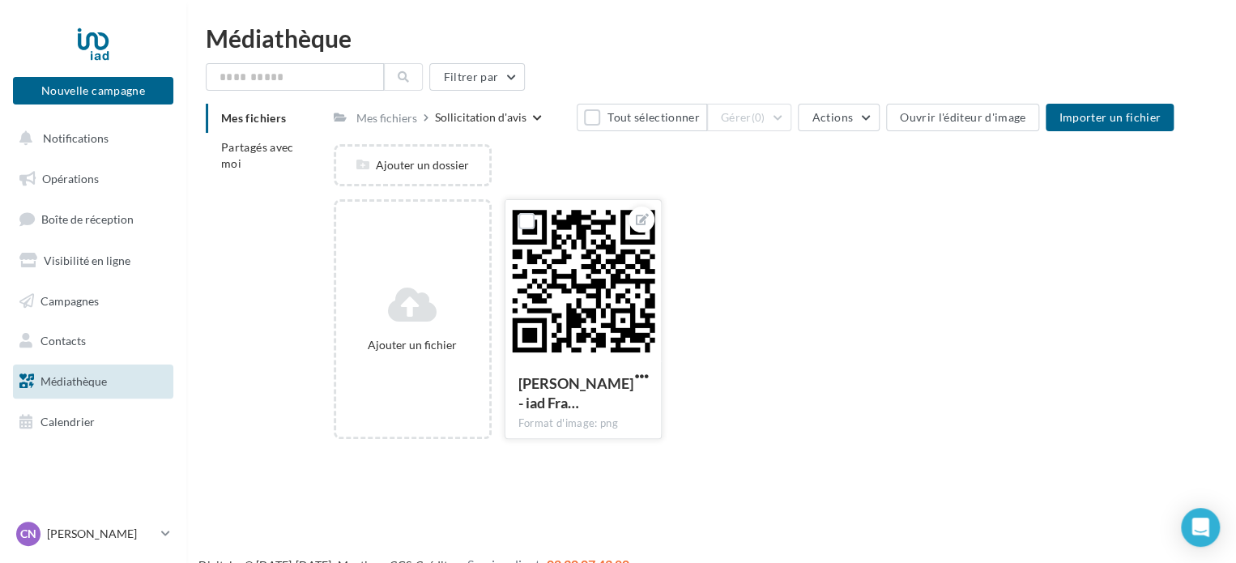
click at [617, 280] on div at bounding box center [583, 281] width 156 height 162
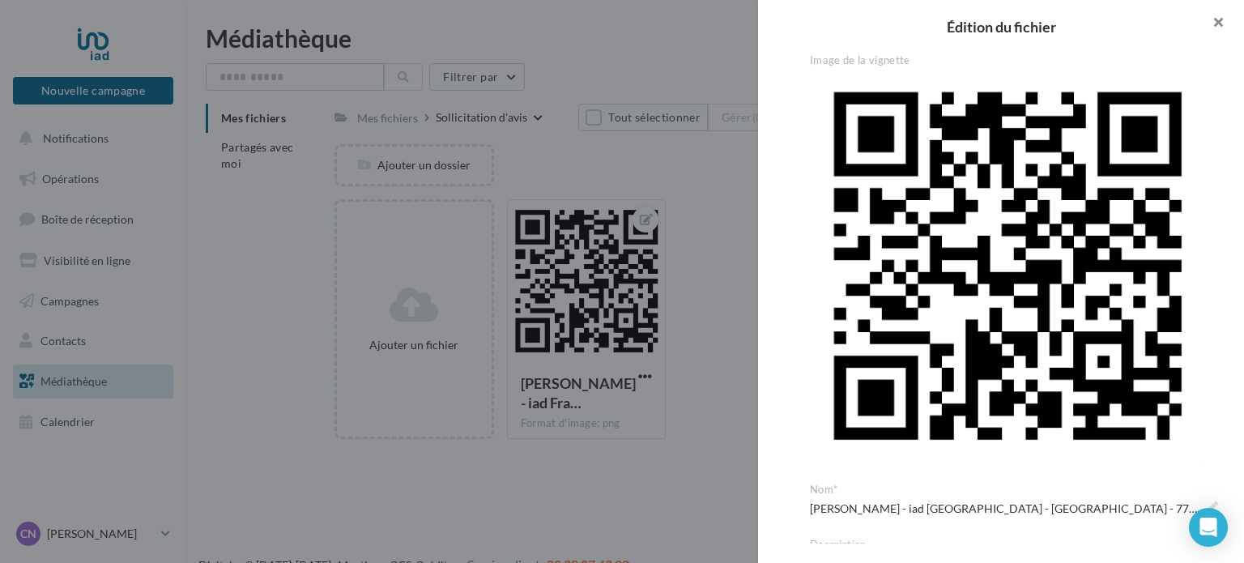
click at [1221, 28] on button "button" at bounding box center [1211, 24] width 65 height 49
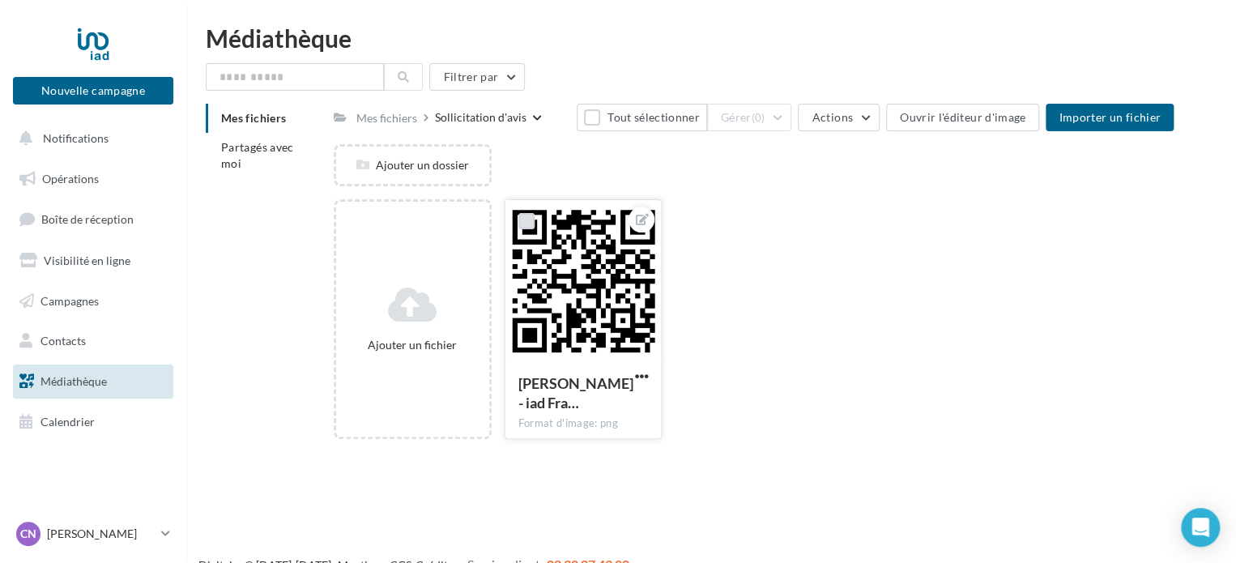
click at [522, 224] on label at bounding box center [526, 221] width 16 height 16
click at [1105, 126] on button "Importer un fichier" at bounding box center [1109, 118] width 128 height 28
click at [787, 126] on button "Gérer (1)" at bounding box center [749, 118] width 85 height 28
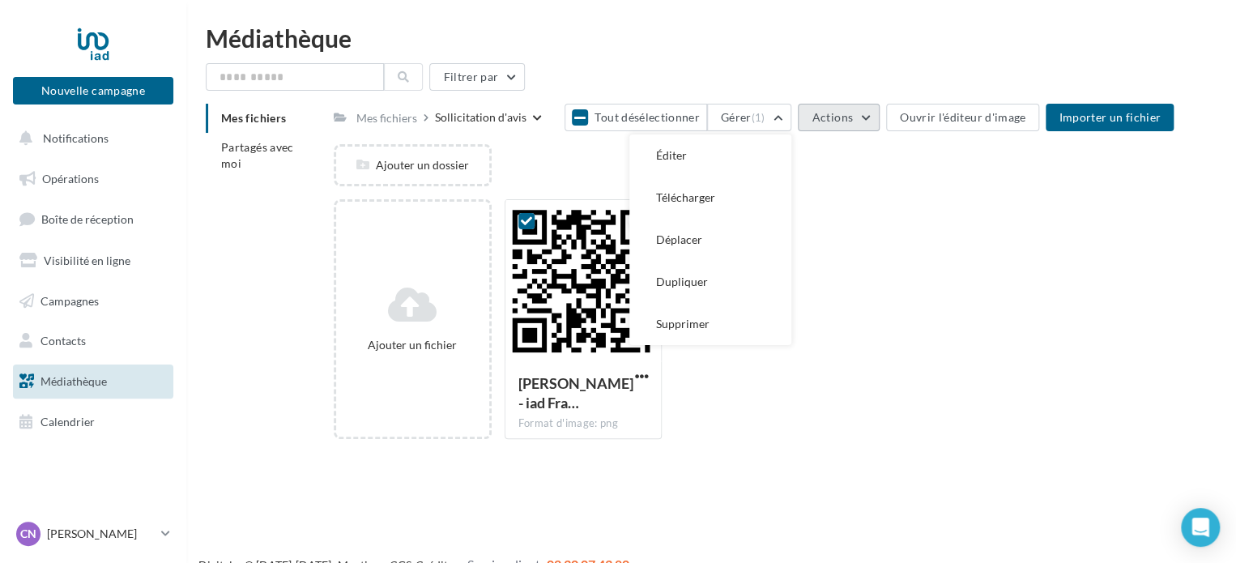
click at [871, 116] on button "Actions" at bounding box center [838, 118] width 81 height 28
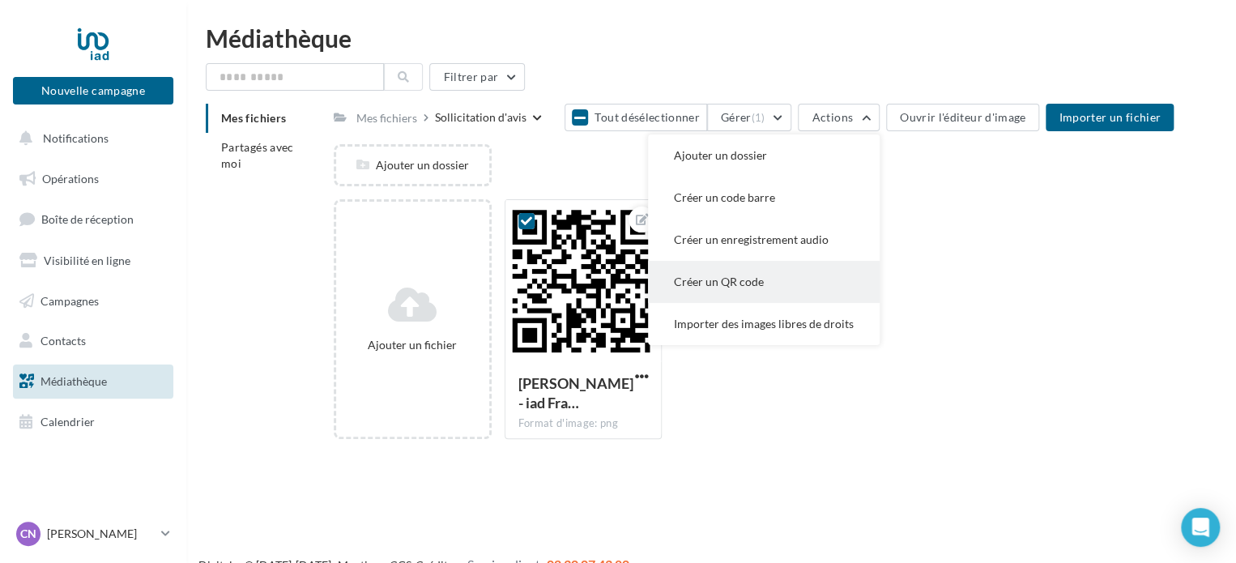
click at [786, 285] on button "Créer un QR code" at bounding box center [764, 282] width 232 height 42
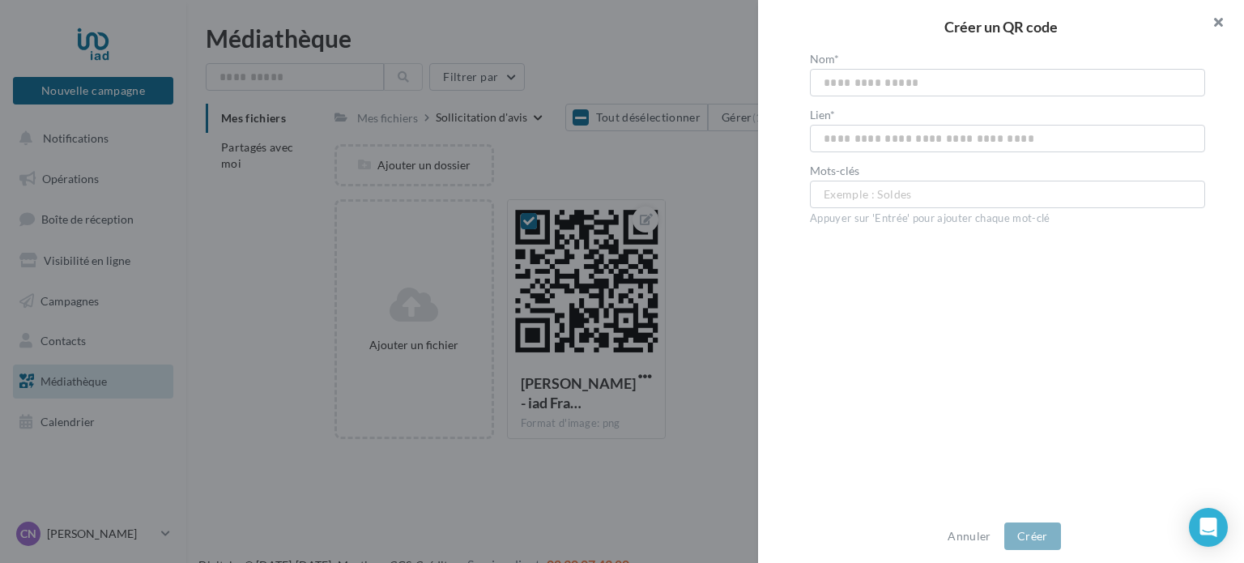
click at [1221, 23] on button "button" at bounding box center [1211, 24] width 65 height 49
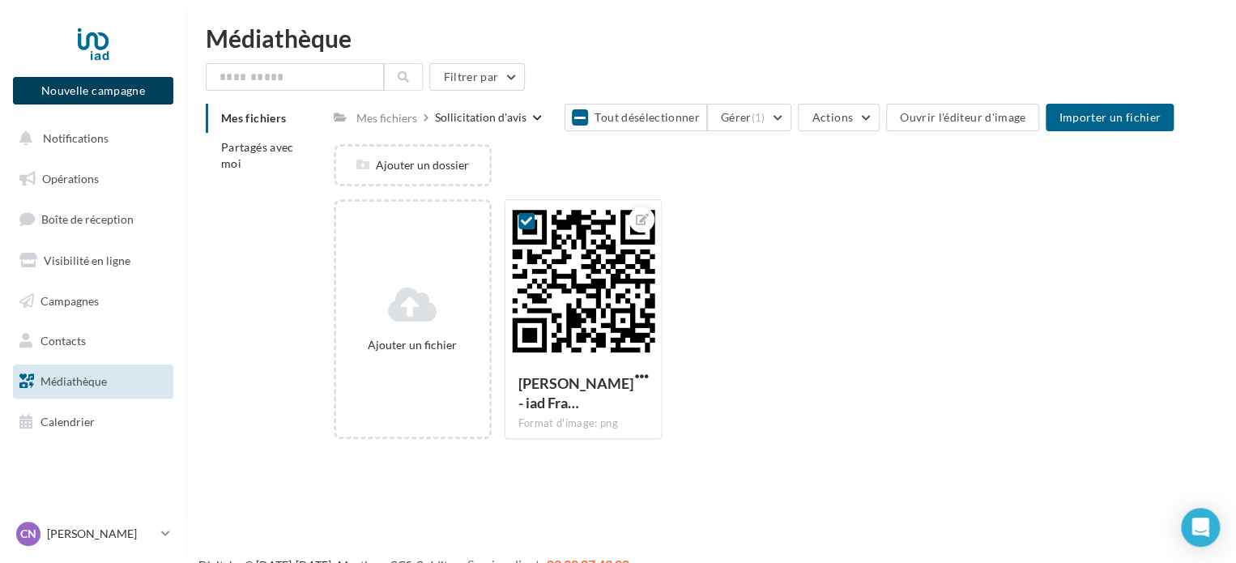
click at [134, 94] on button "Nouvelle campagne" at bounding box center [93, 91] width 160 height 28
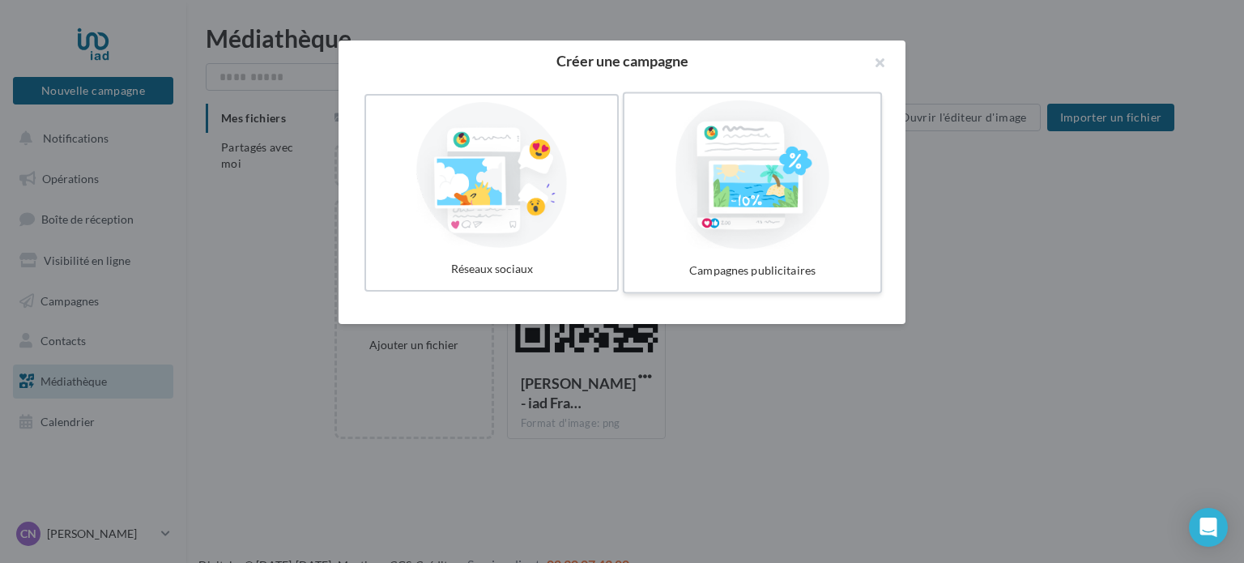
click at [760, 258] on div "Campagnes publicitaires" at bounding box center [752, 271] width 243 height 30
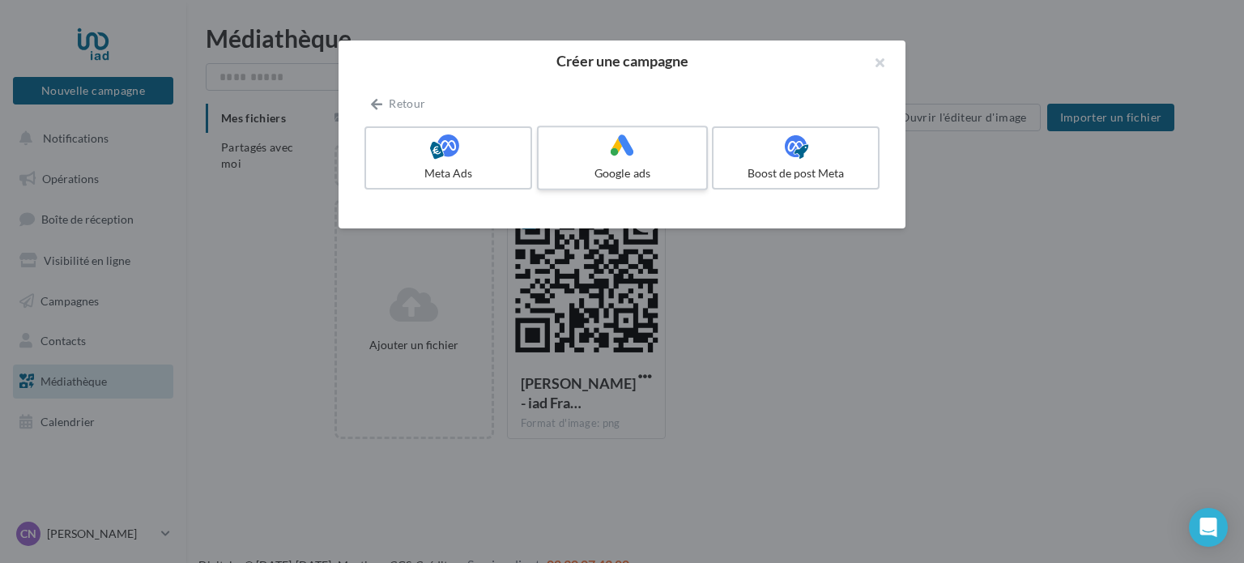
click at [643, 168] on div "Google ads" at bounding box center [622, 173] width 154 height 16
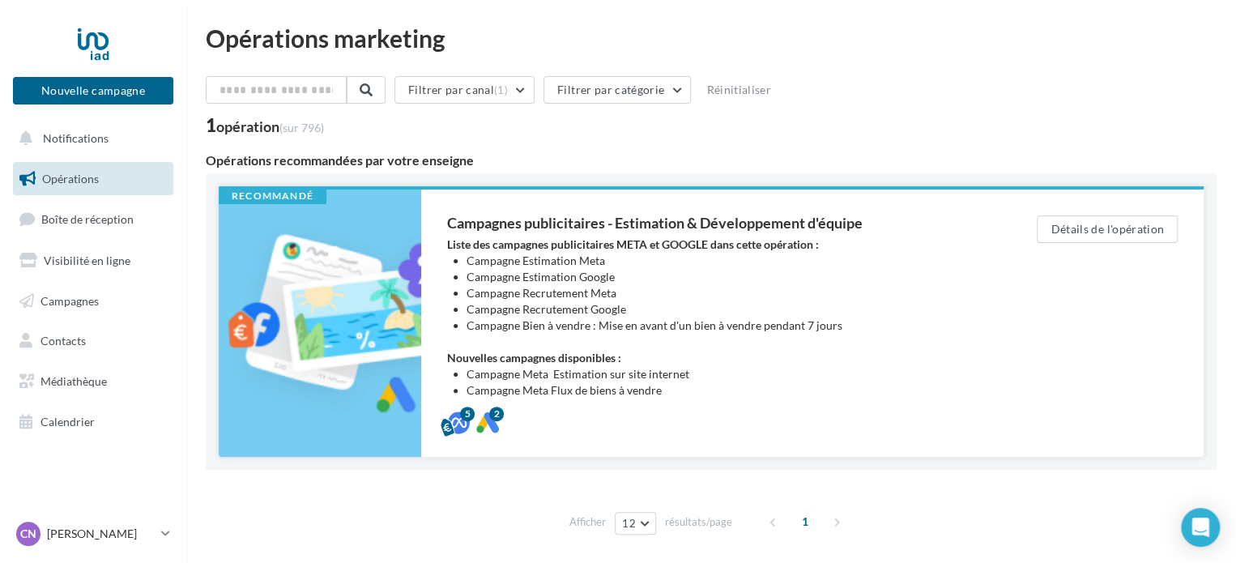
click at [506, 278] on li "Campagne Estimation Google" at bounding box center [718, 277] width 505 height 16
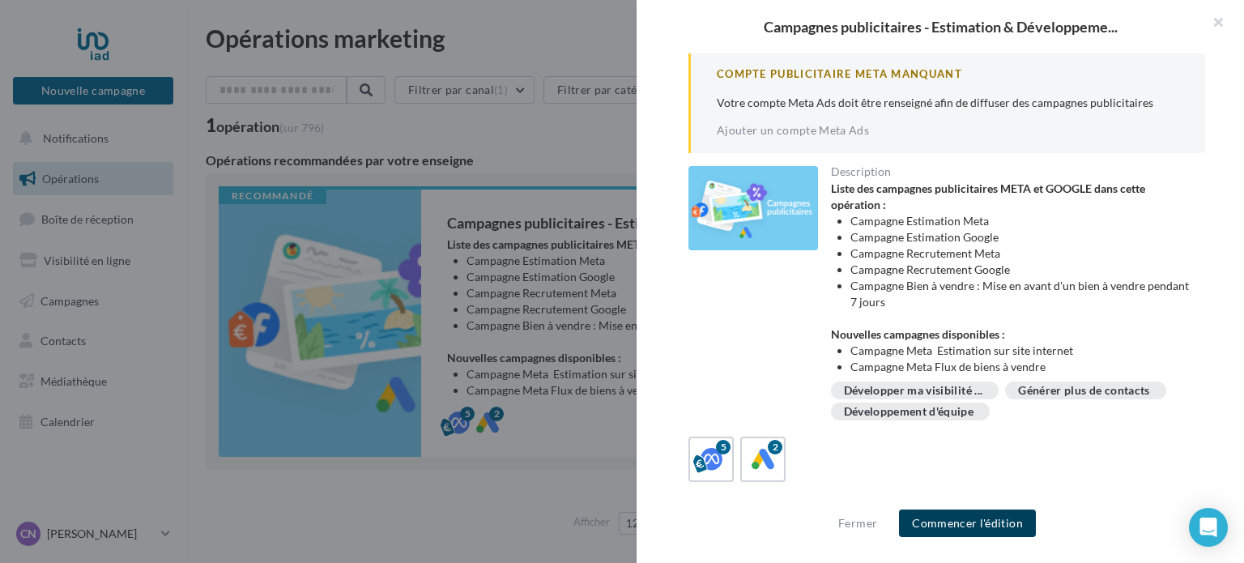
click at [936, 527] on button "Commencer l'édition" at bounding box center [967, 523] width 137 height 28
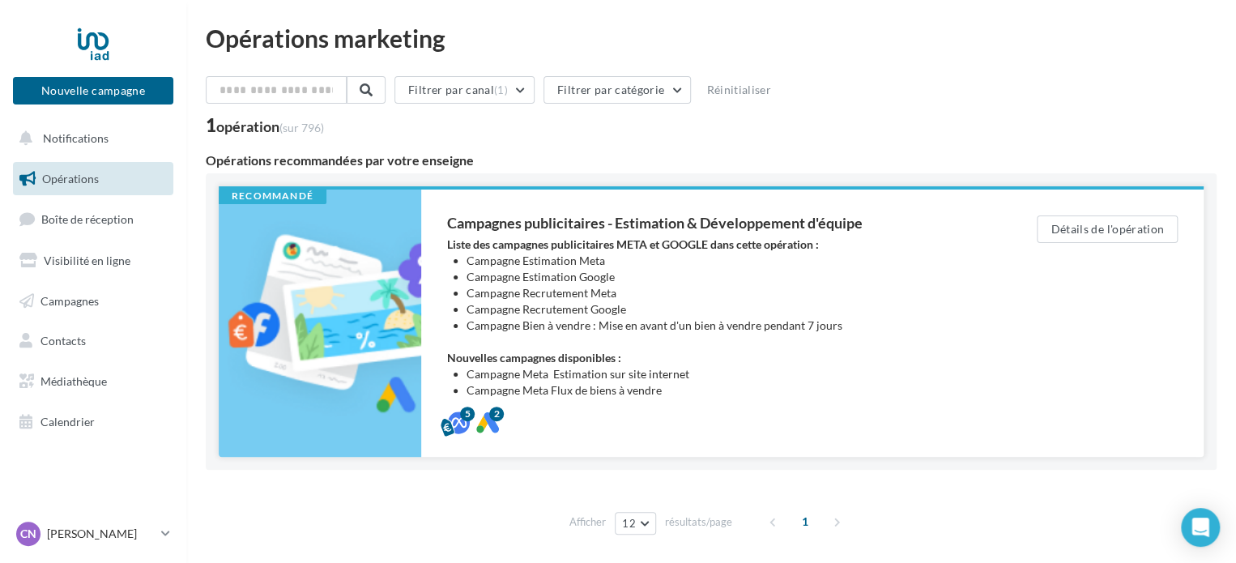
click at [539, 275] on li "Campagne Estimation Google" at bounding box center [718, 277] width 505 height 16
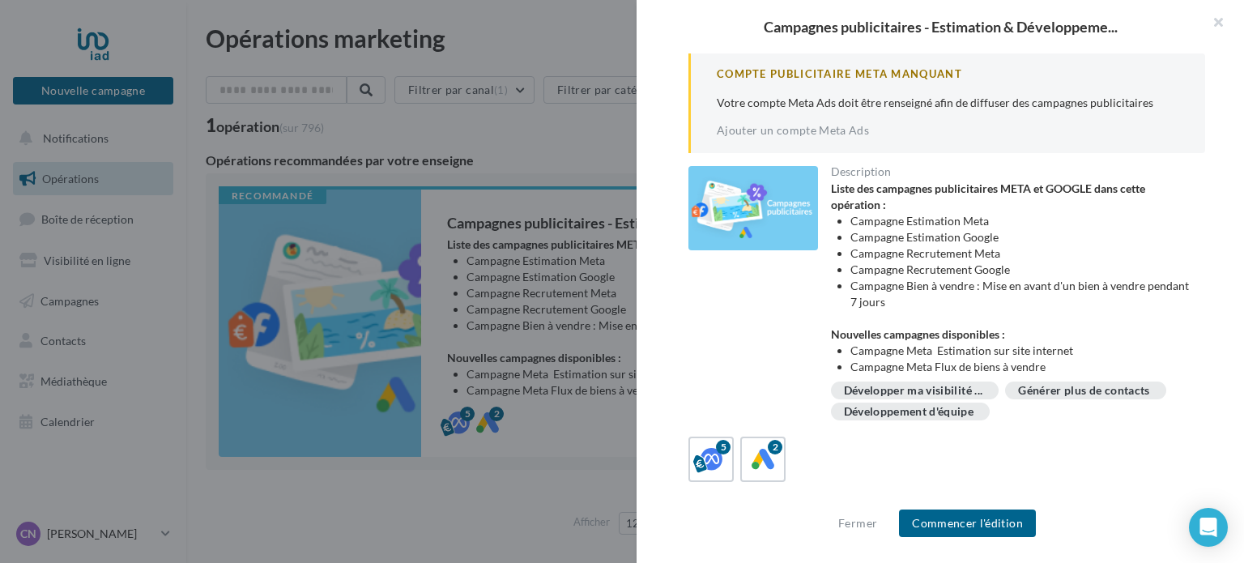
click at [220, 488] on div at bounding box center [622, 281] width 1244 height 563
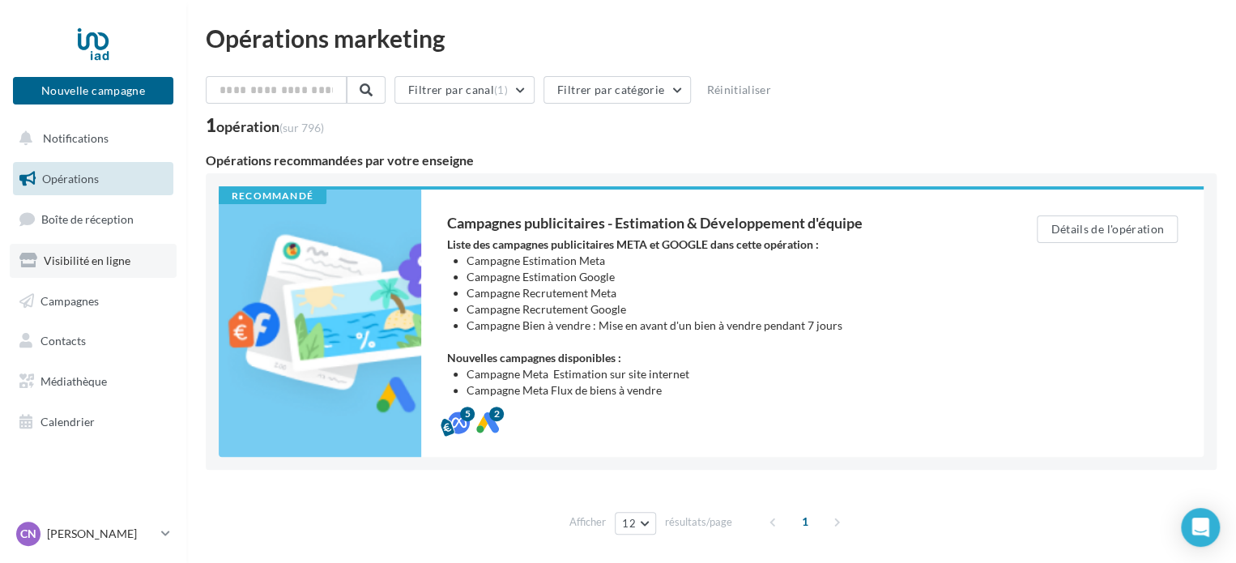
click at [81, 265] on span "Visibilité en ligne" at bounding box center [87, 260] width 87 height 14
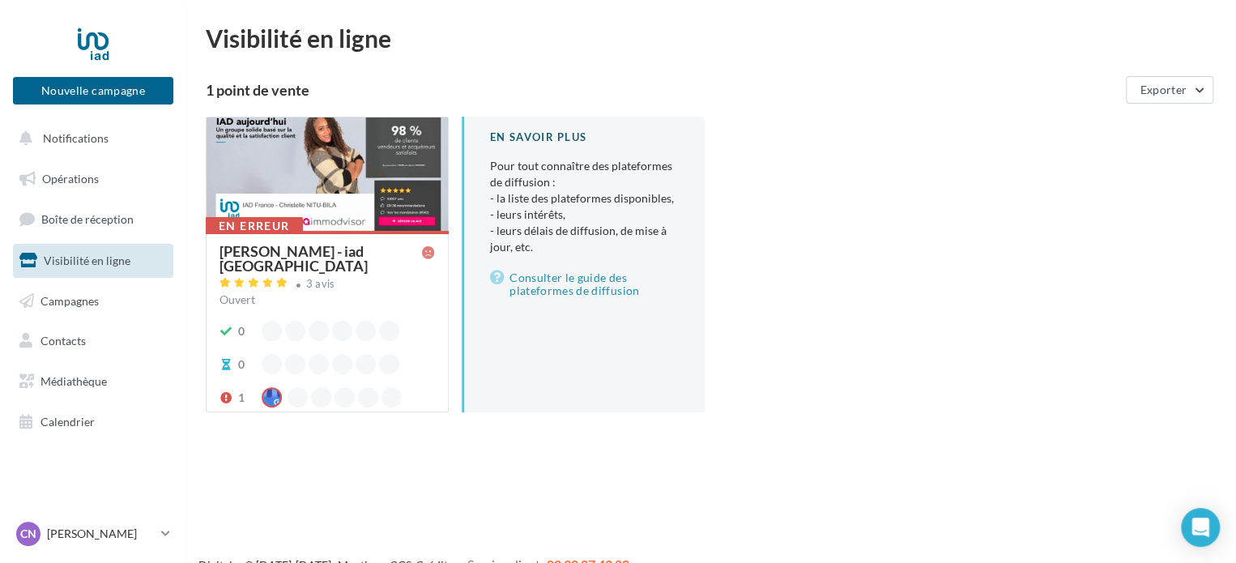
click at [377, 340] on div "0 0 1" at bounding box center [326, 364] width 215 height 87
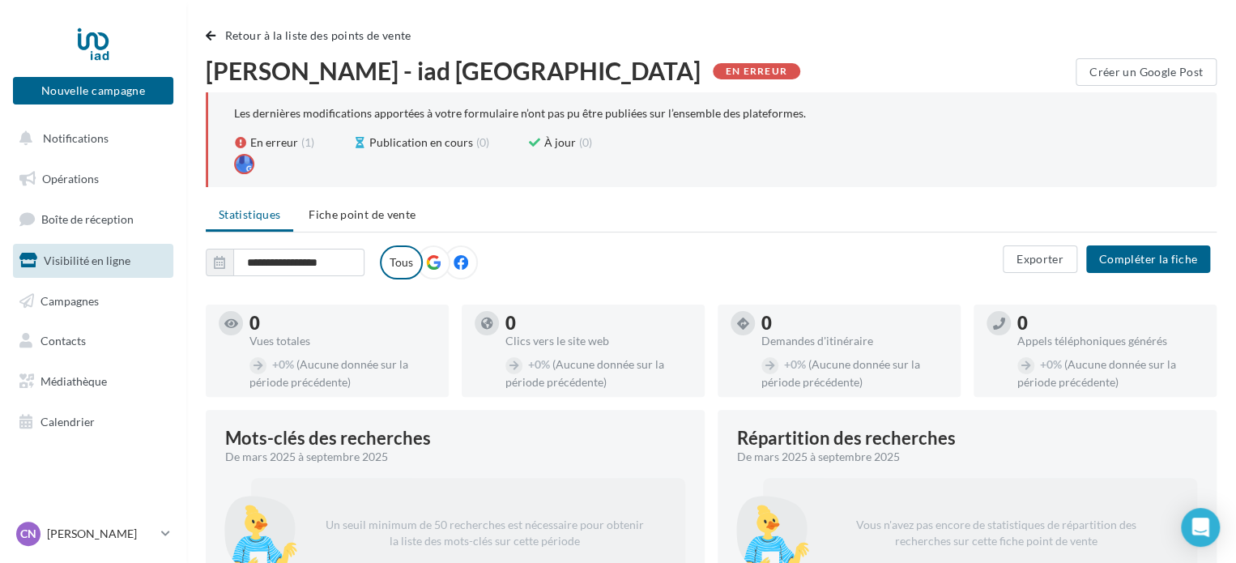
click at [431, 262] on icon at bounding box center [433, 262] width 15 height 15
click at [409, 265] on label "Tous" at bounding box center [401, 262] width 43 height 34
click at [455, 262] on icon at bounding box center [460, 262] width 15 height 15
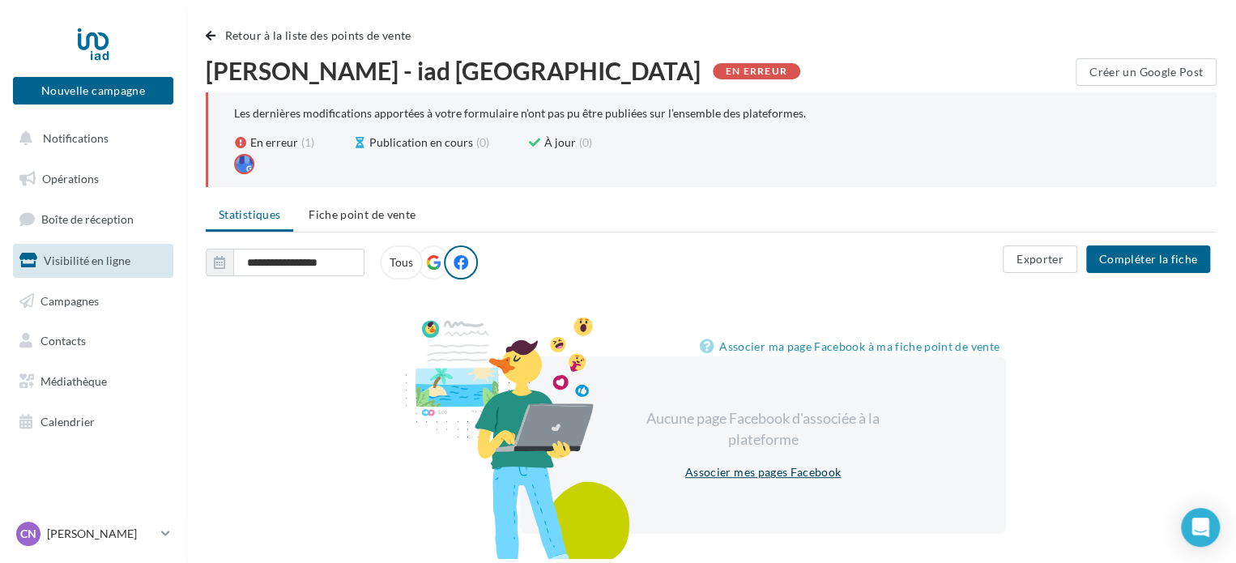
click at [764, 473] on link "Associer mes pages Facebook" at bounding box center [763, 471] width 168 height 19
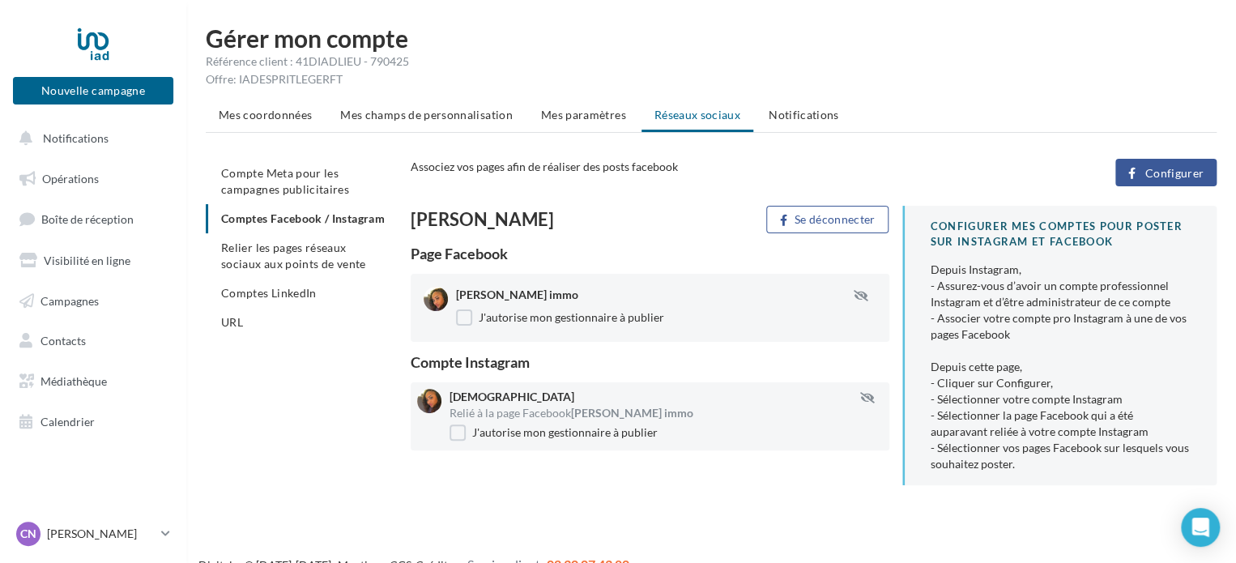
click at [1176, 167] on span "Configurer" at bounding box center [1173, 173] width 59 height 13
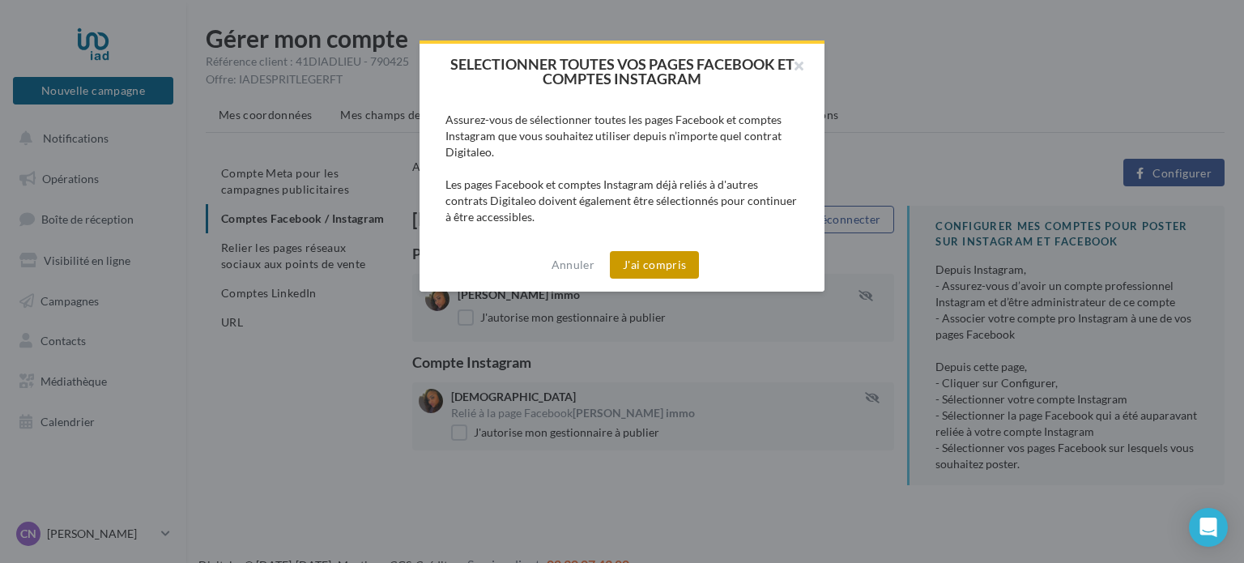
click at [662, 253] on button "J'ai compris" at bounding box center [654, 265] width 89 height 28
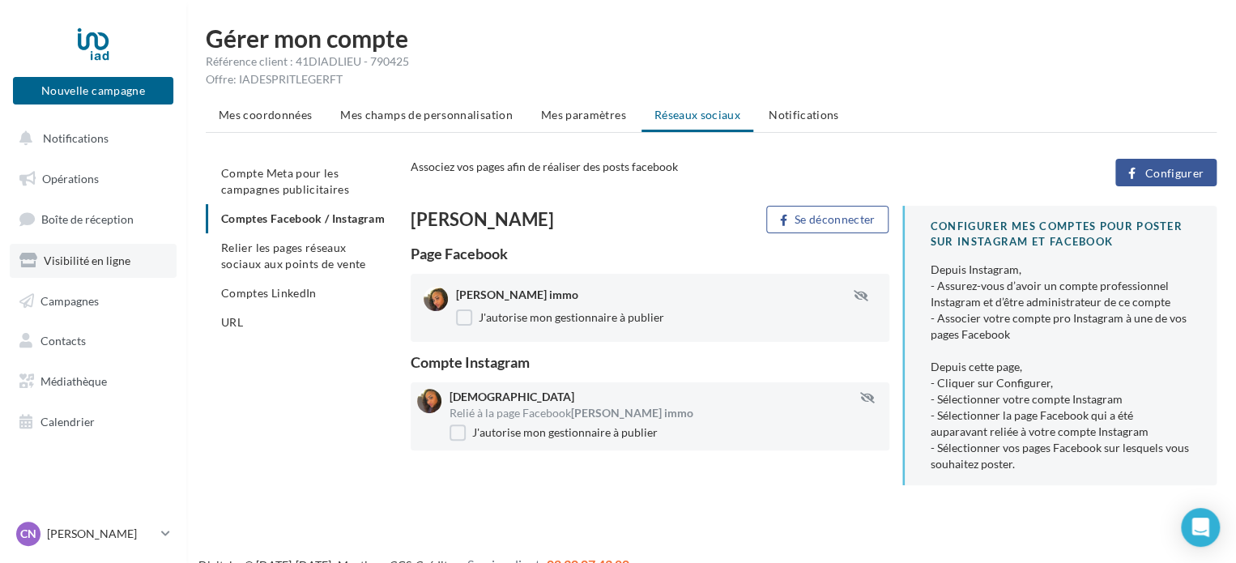
click at [87, 258] on span "Visibilité en ligne" at bounding box center [87, 260] width 87 height 14
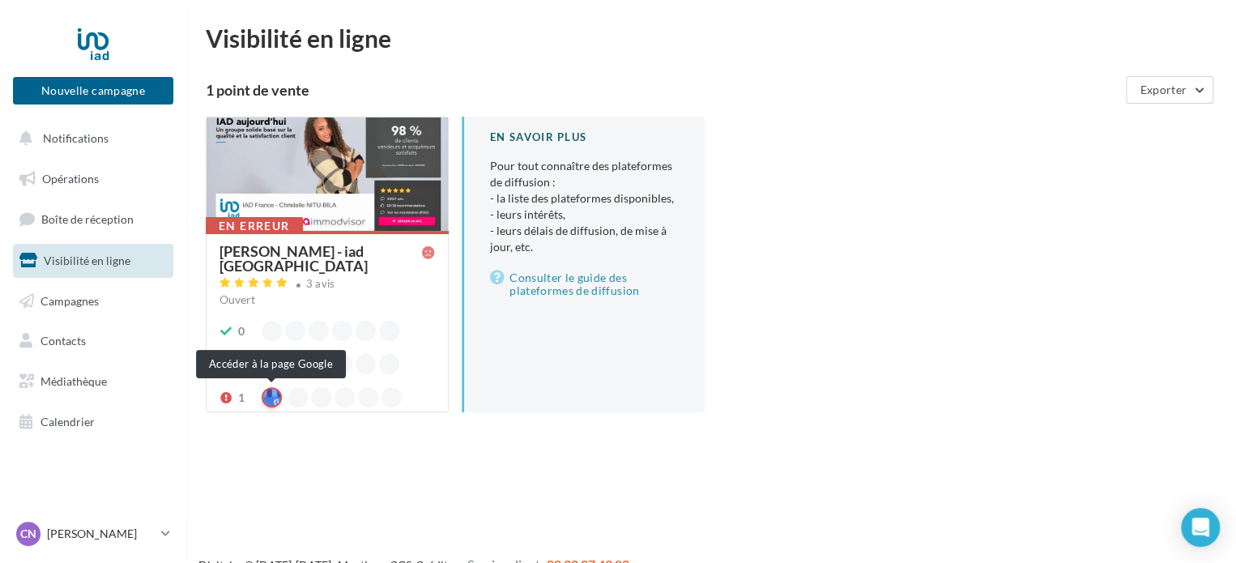
click at [270, 394] on div at bounding box center [272, 397] width 20 height 20
click at [603, 278] on link "Consulter le guide des plateformes de diffusion" at bounding box center [584, 284] width 189 height 32
